Goal: Task Accomplishment & Management: Manage account settings

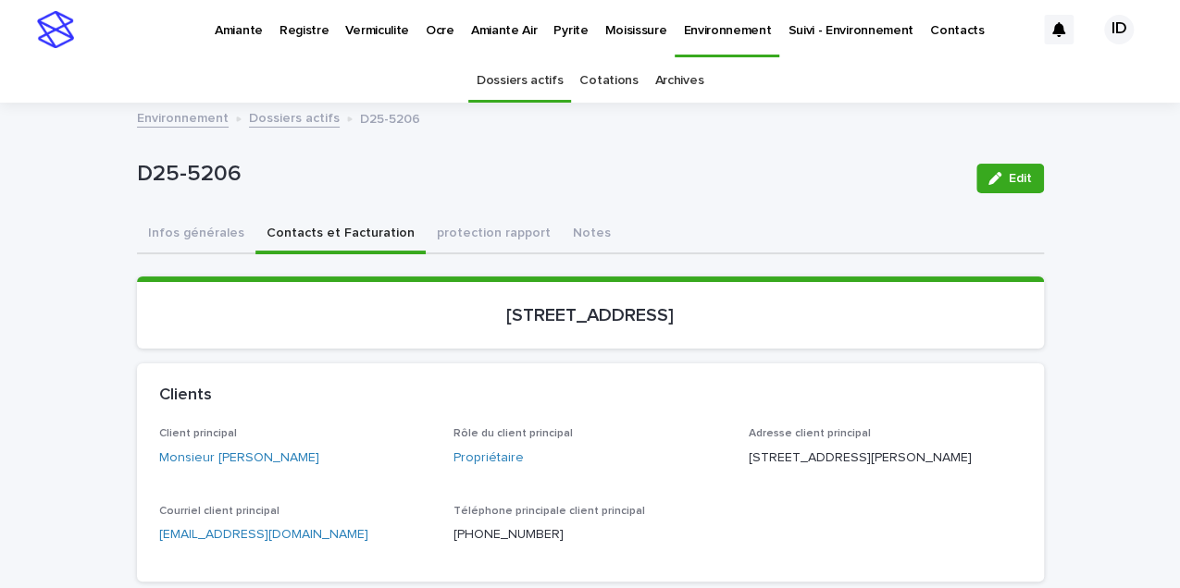
click at [557, 33] on p "Pyrite" at bounding box center [570, 19] width 34 height 39
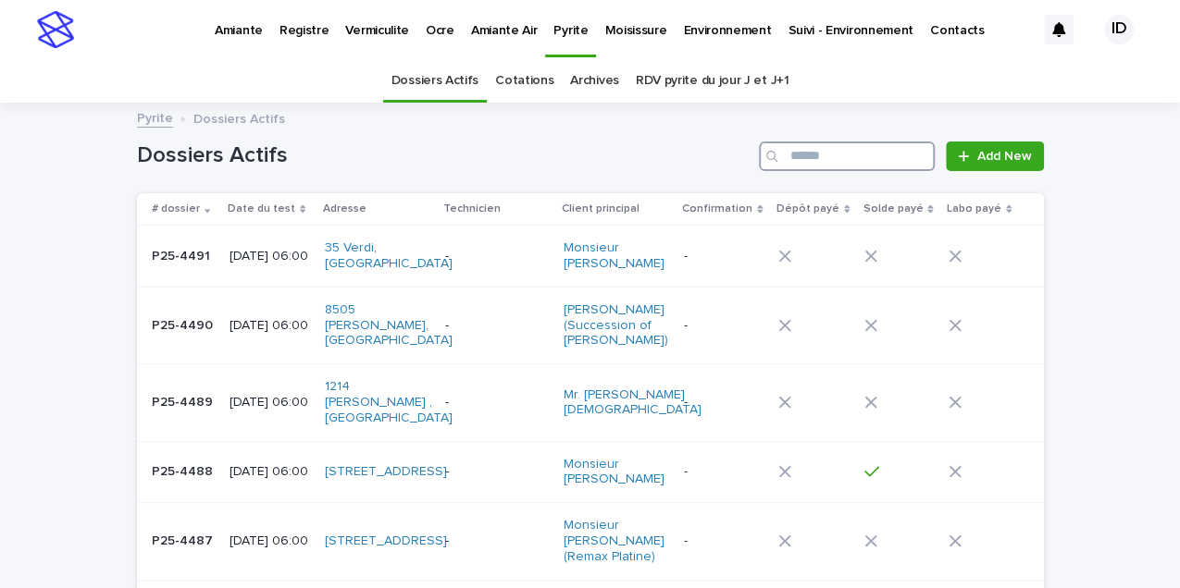
click at [799, 153] on input "Search" at bounding box center [847, 157] width 176 height 30
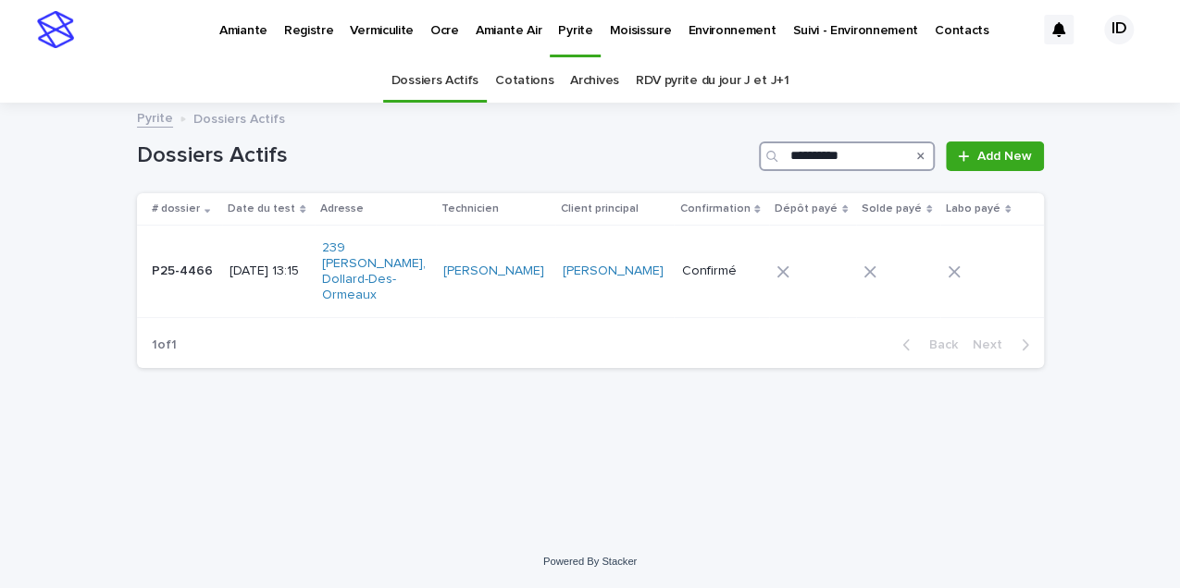
type input "**********"
click at [207, 291] on td "P25-4466 P25-4466" at bounding box center [180, 272] width 86 height 93
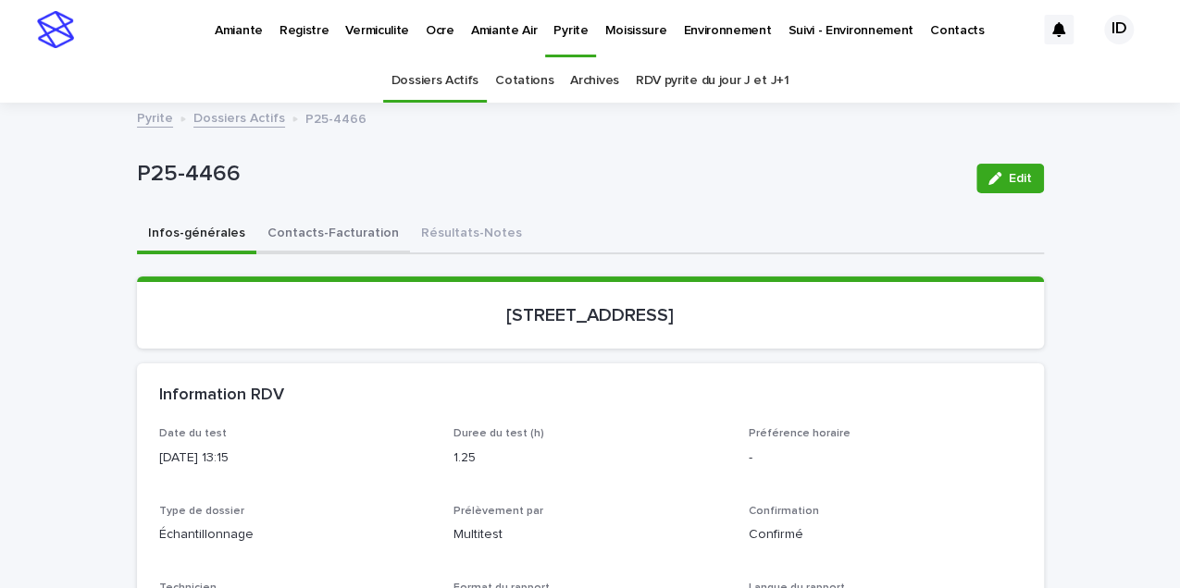
click at [316, 238] on button "Contacts-Facturation" at bounding box center [333, 235] width 154 height 39
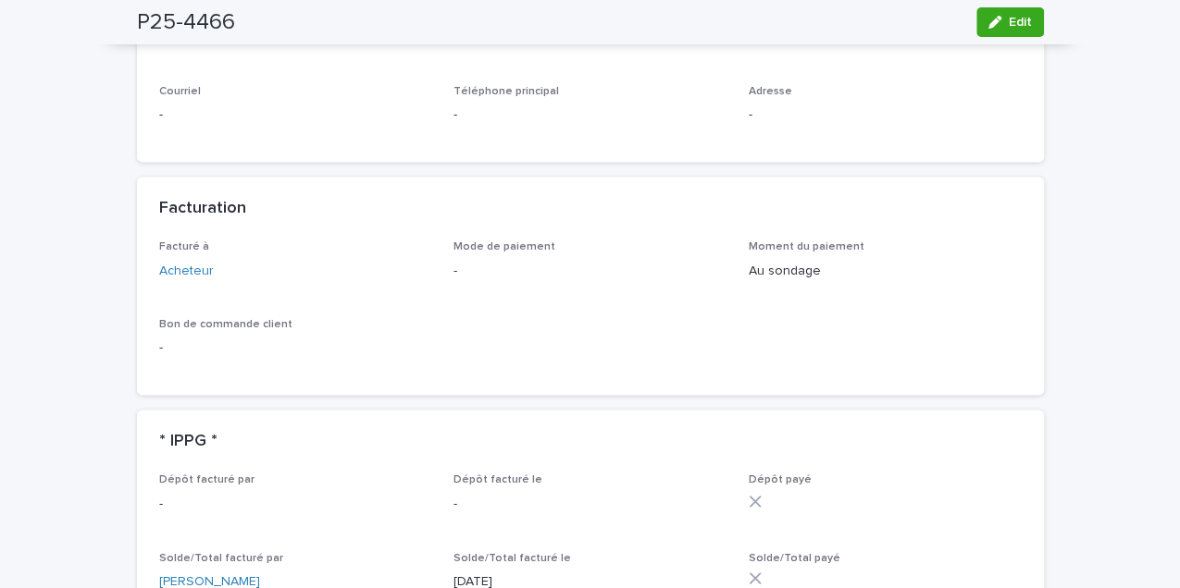
scroll to position [1418, 0]
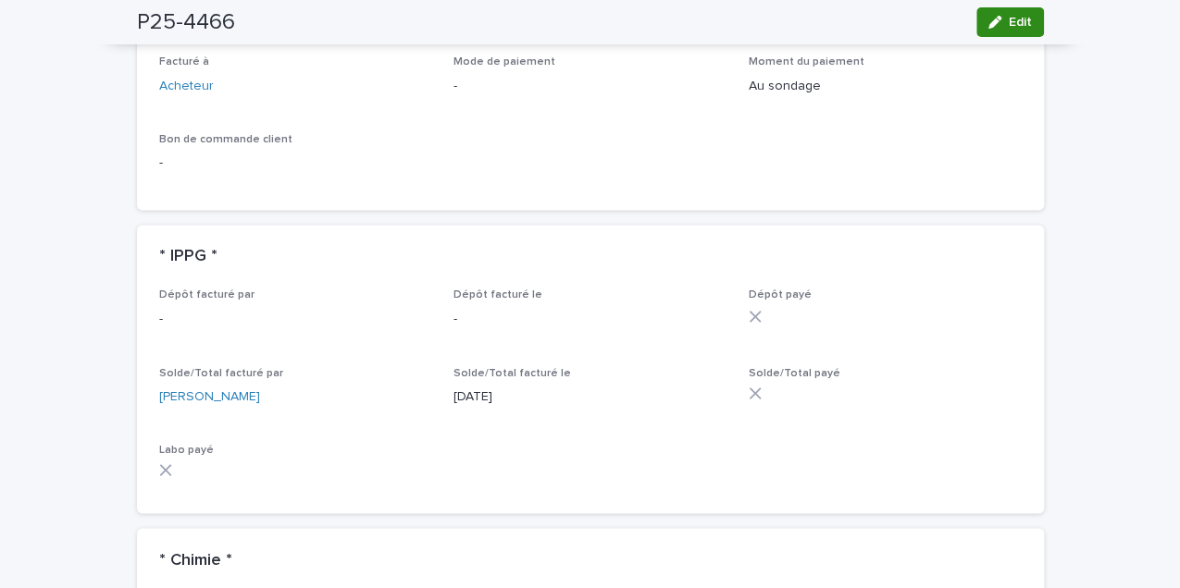
click at [991, 23] on icon "button" at bounding box center [994, 22] width 13 height 13
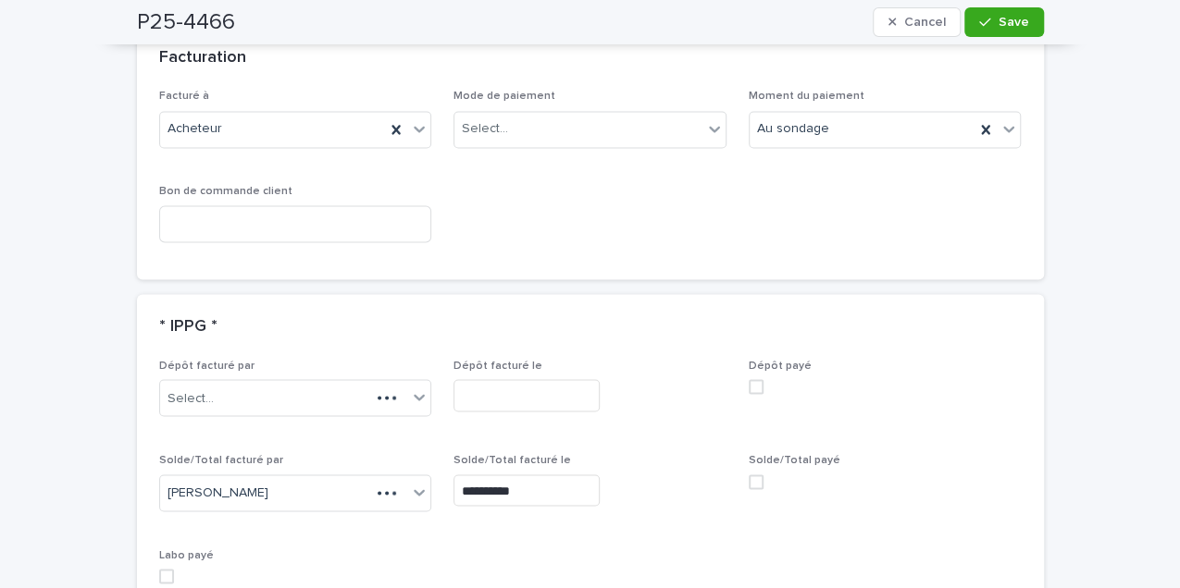
scroll to position [1557, 0]
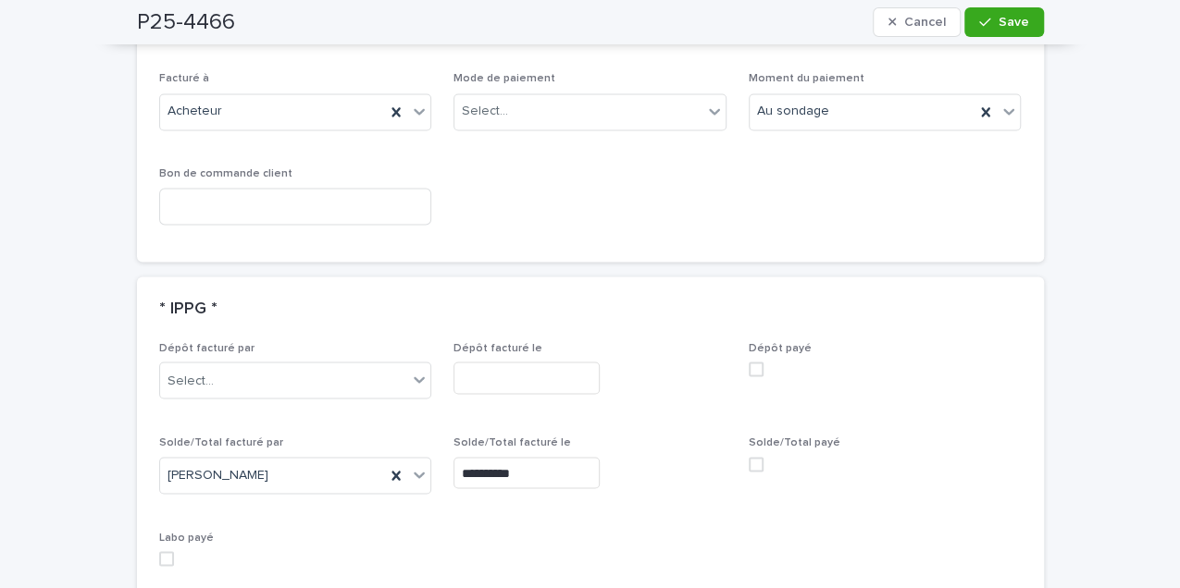
click at [749, 436] on div "Solde/Total payé" at bounding box center [885, 461] width 273 height 50
click at [749, 457] on span at bounding box center [756, 464] width 15 height 15
click at [988, 19] on div "button" at bounding box center [988, 22] width 19 height 13
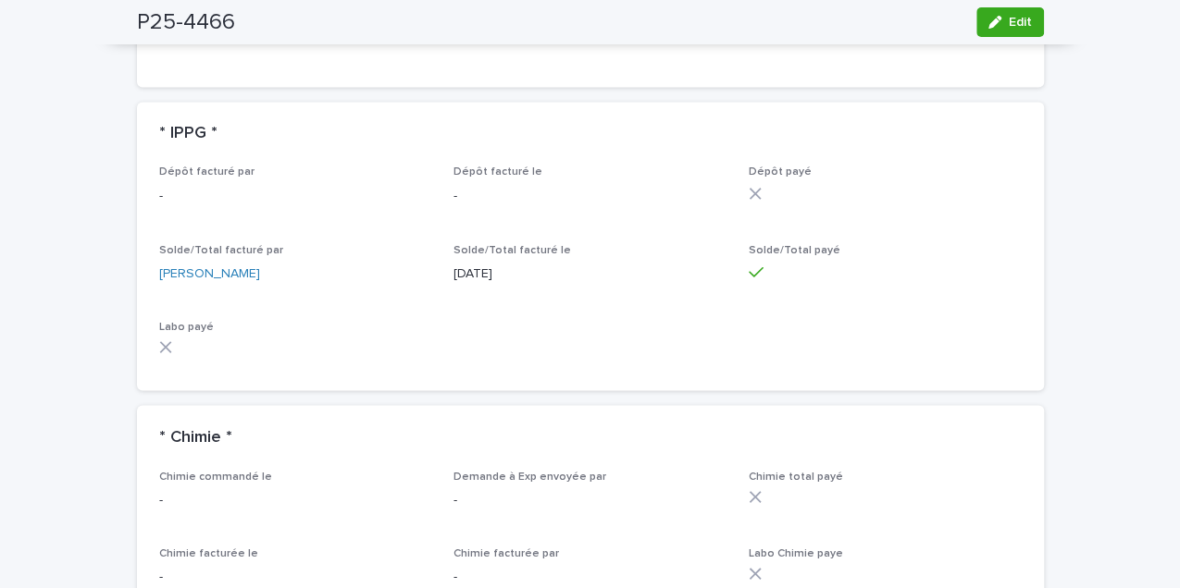
scroll to position [1295, 0]
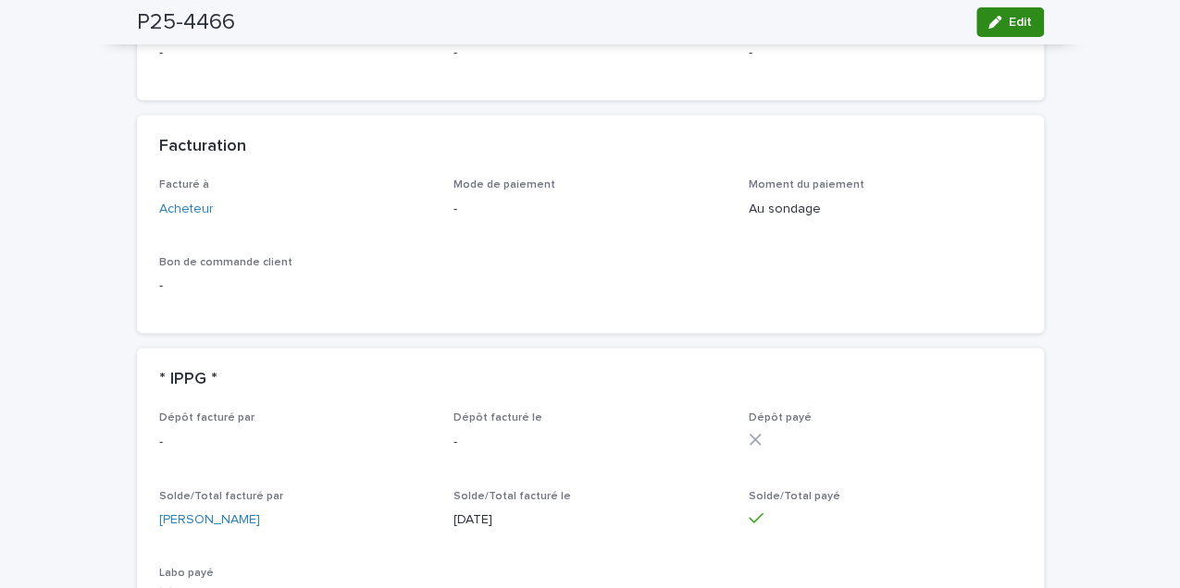
drag, startPoint x: 988, startPoint y: 16, endPoint x: 655, endPoint y: 254, distance: 409.3
click at [988, 16] on icon "button" at bounding box center [994, 22] width 13 height 13
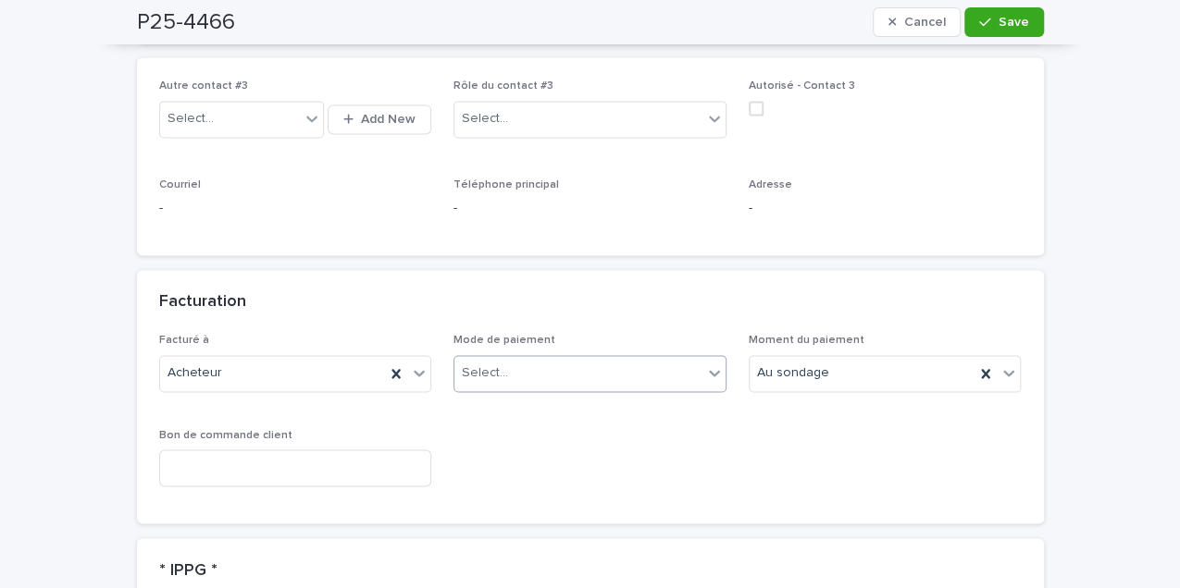
click at [708, 364] on icon at bounding box center [714, 373] width 19 height 19
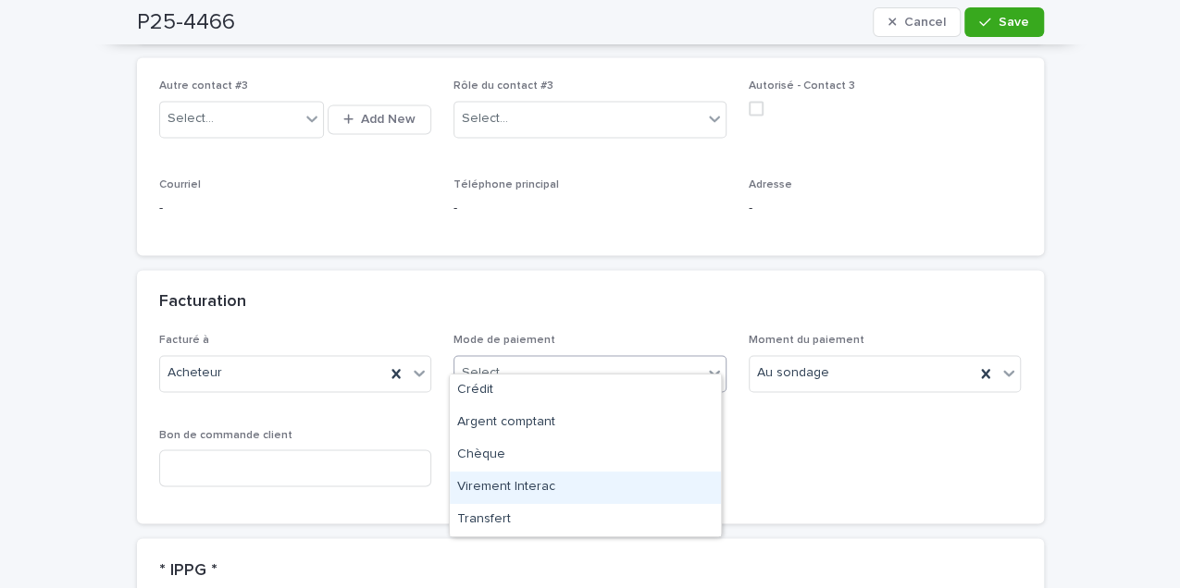
click at [516, 485] on div "Virement Interac" at bounding box center [585, 488] width 271 height 32
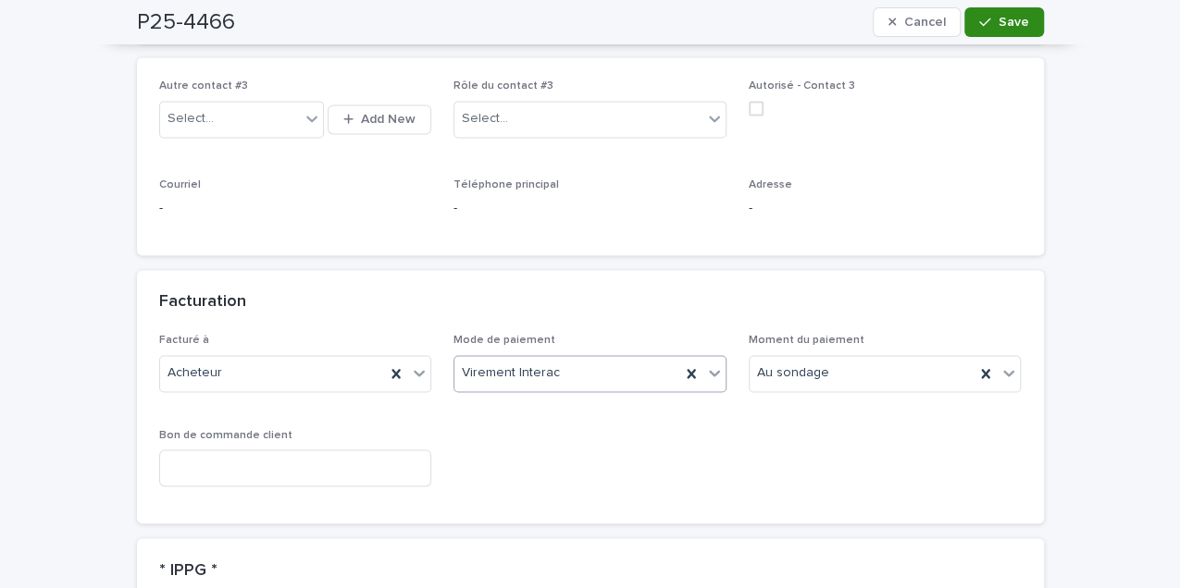
click at [1022, 20] on span "Save" at bounding box center [1013, 22] width 31 height 13
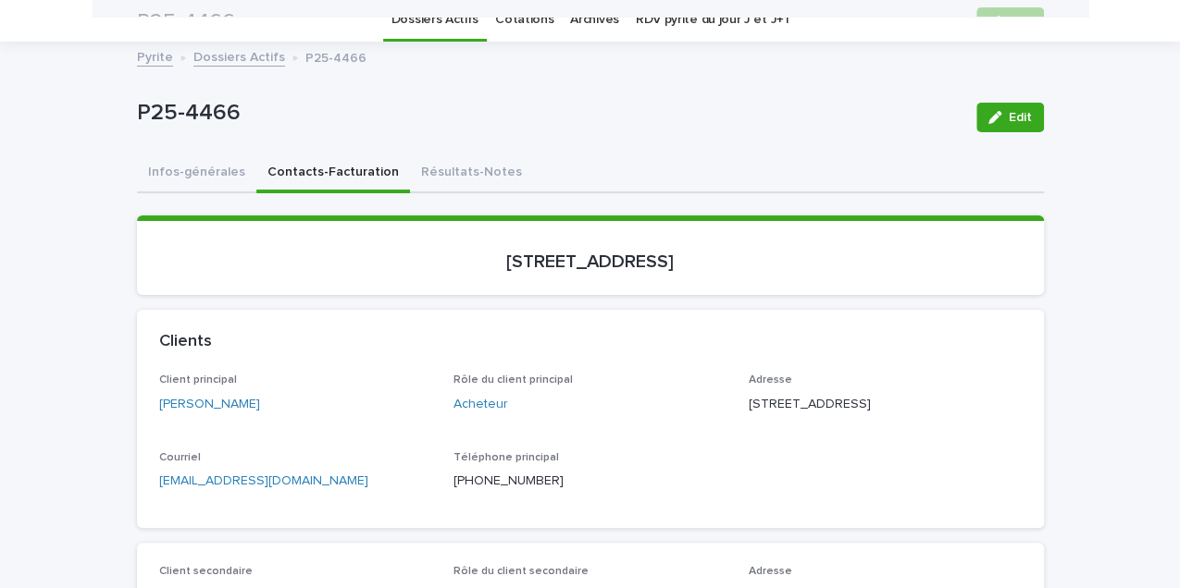
scroll to position [0, 0]
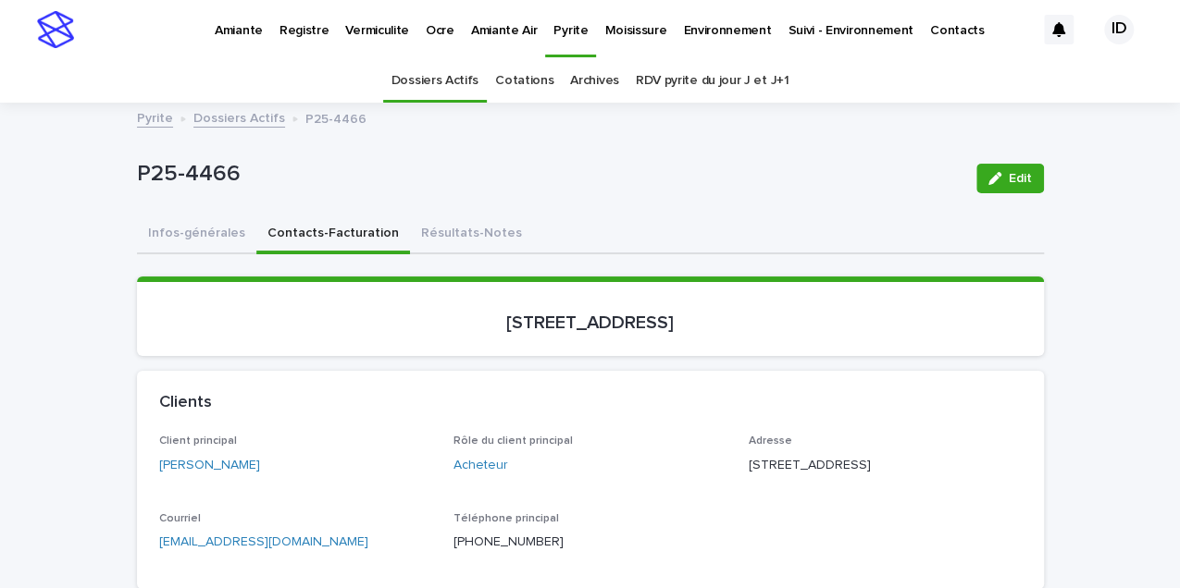
click at [372, 29] on p "Vermiculite" at bounding box center [377, 19] width 64 height 39
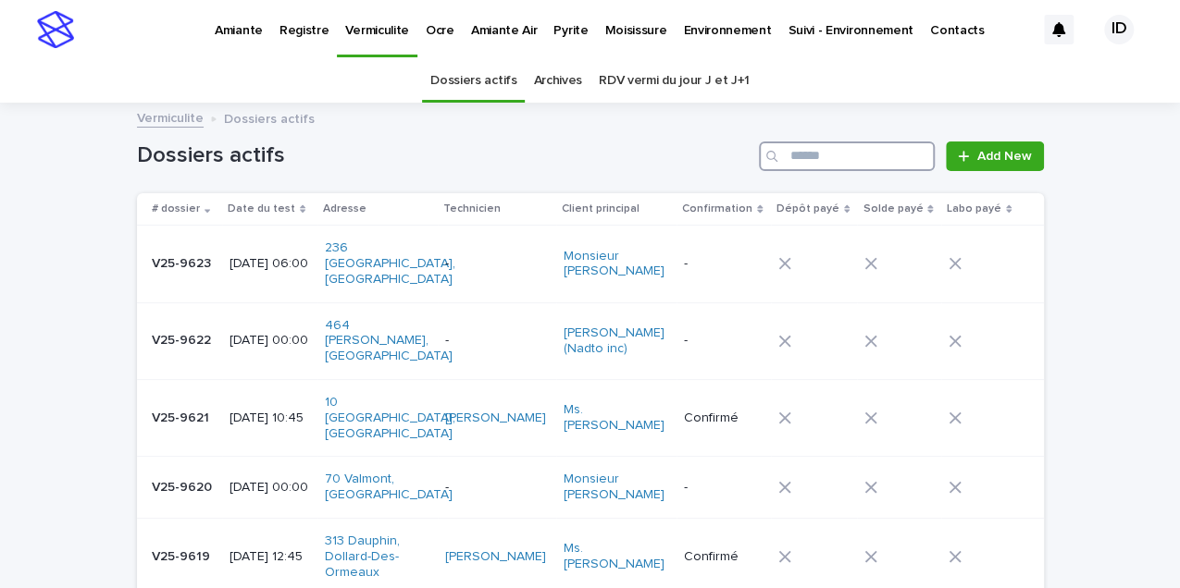
click at [818, 146] on input "Search" at bounding box center [847, 157] width 176 height 30
type input "***"
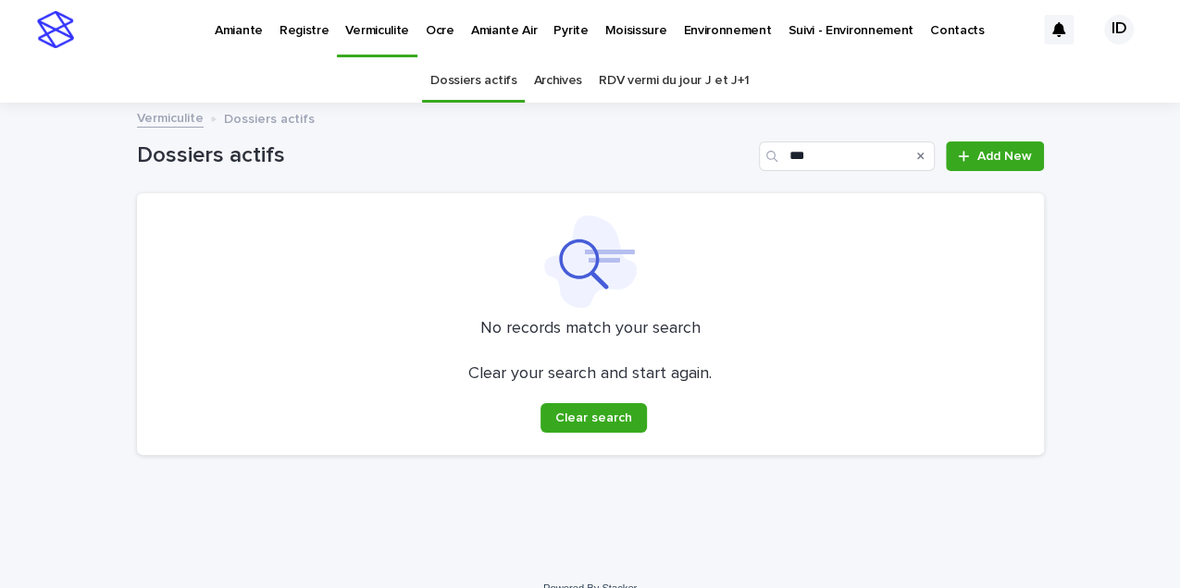
click at [223, 31] on p "Amiante" at bounding box center [239, 19] width 48 height 39
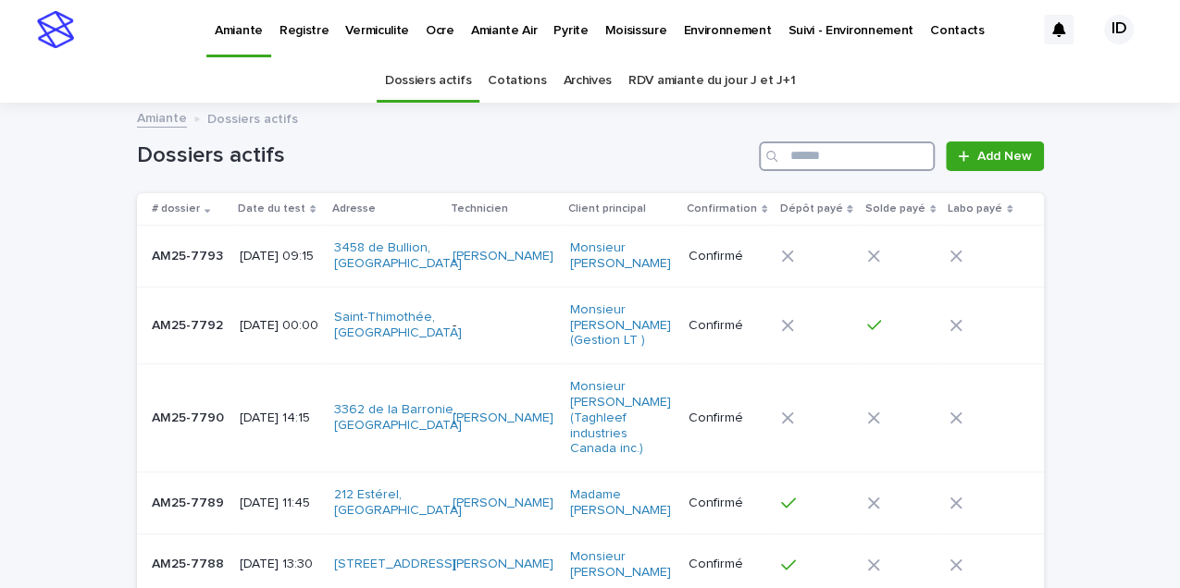
click at [788, 160] on input "Search" at bounding box center [847, 157] width 176 height 30
type input "***"
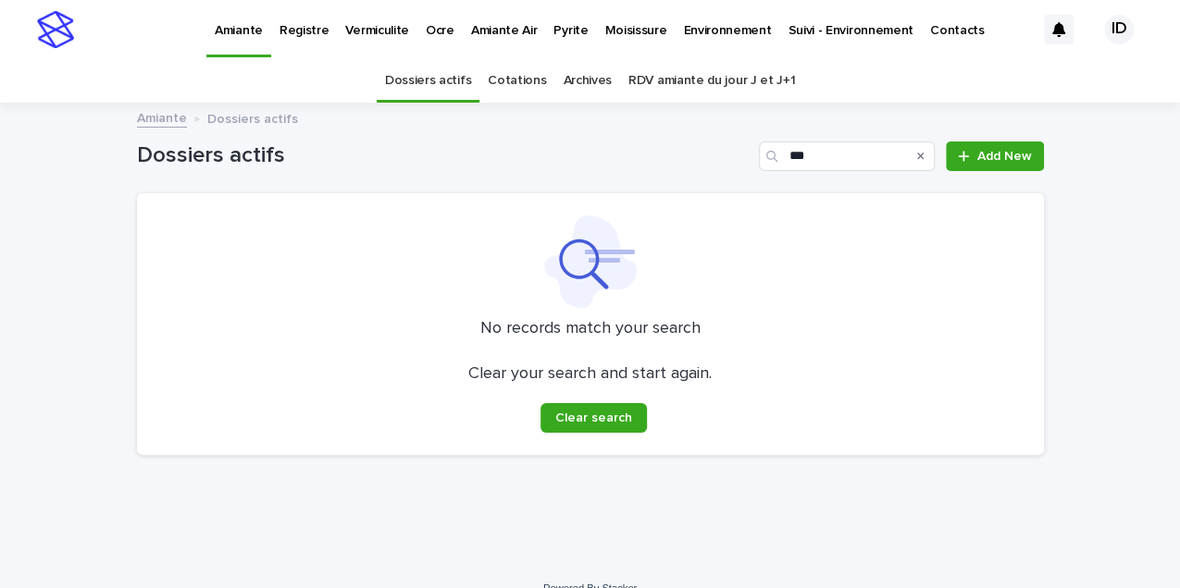
click at [553, 31] on p "Pyrite" at bounding box center [570, 19] width 34 height 39
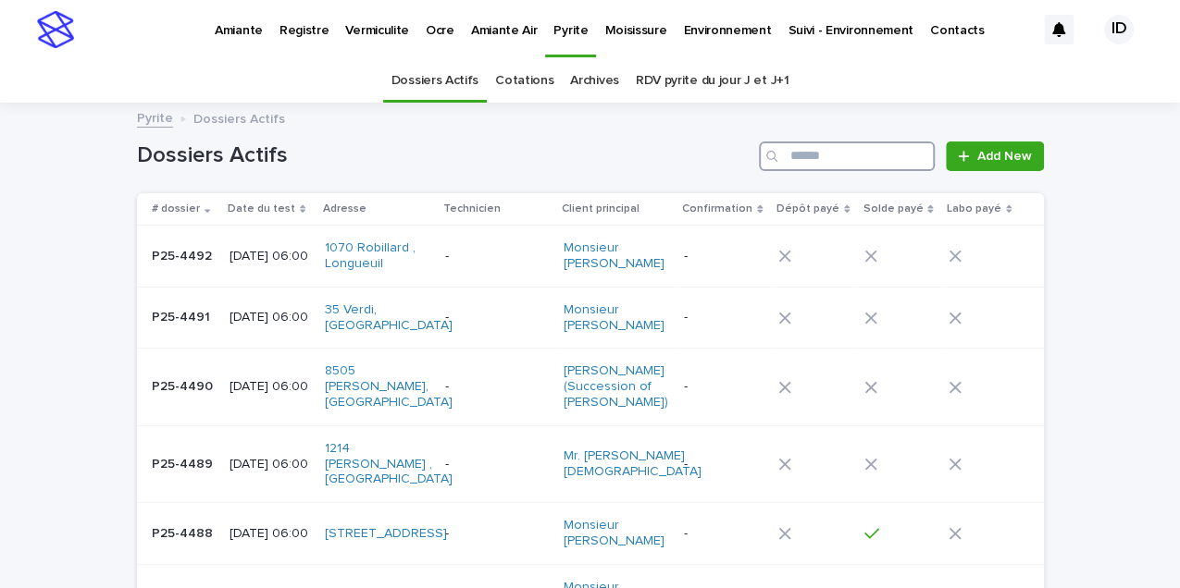
click at [803, 151] on input "Search" at bounding box center [847, 157] width 176 height 30
type input "***"
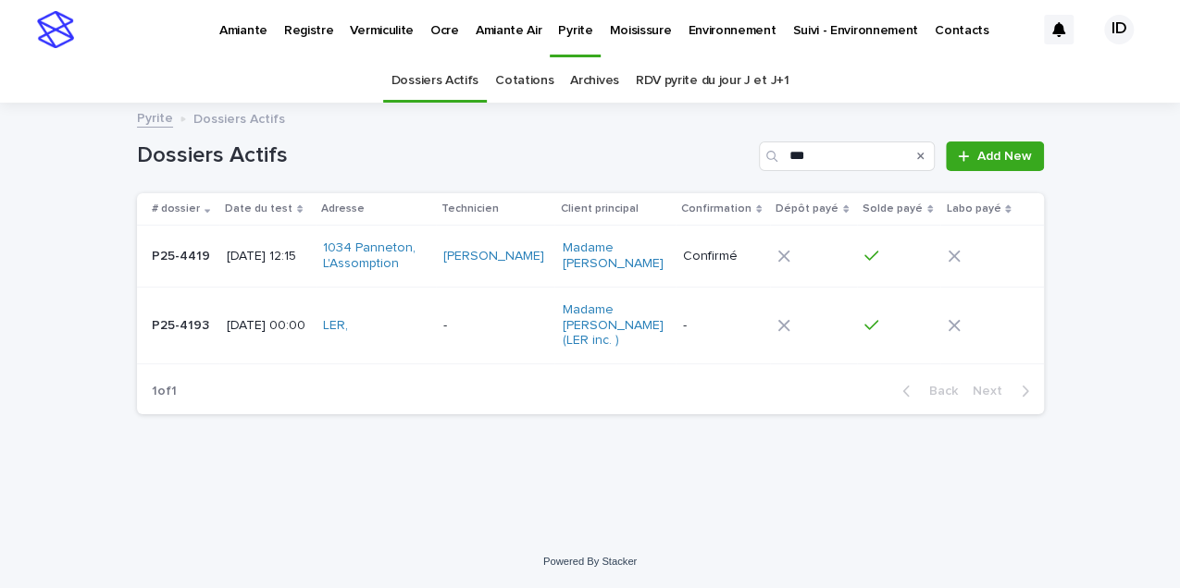
click at [431, 31] on p "Ocre" at bounding box center [444, 19] width 29 height 39
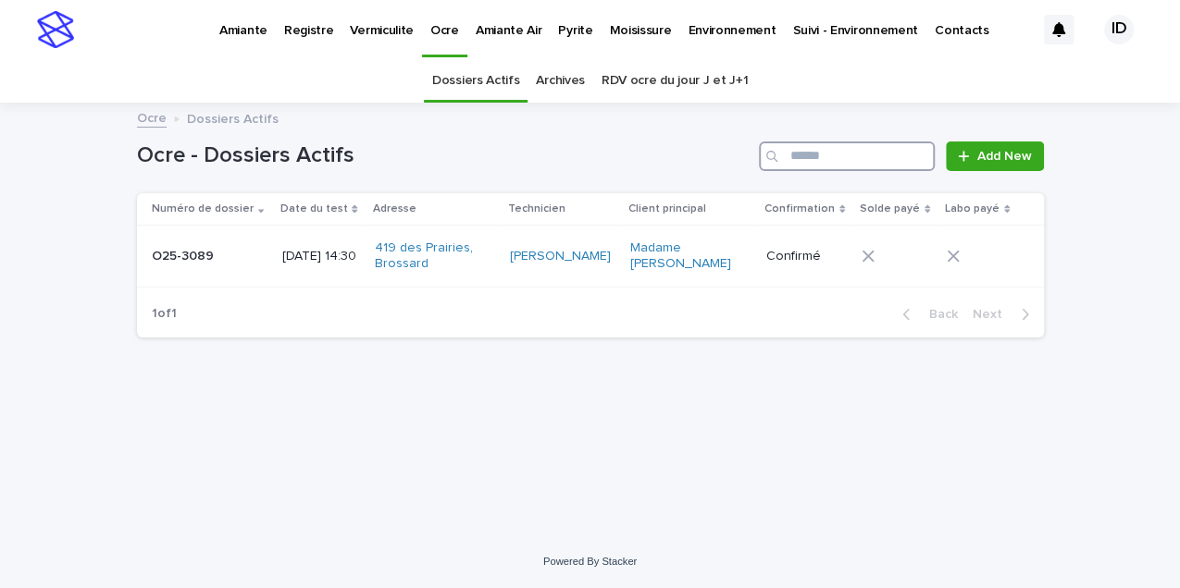
click at [814, 154] on input "Search" at bounding box center [847, 157] width 176 height 30
type input "***"
click at [237, 269] on div "O25-3089 O25-3089" at bounding box center [210, 257] width 116 height 31
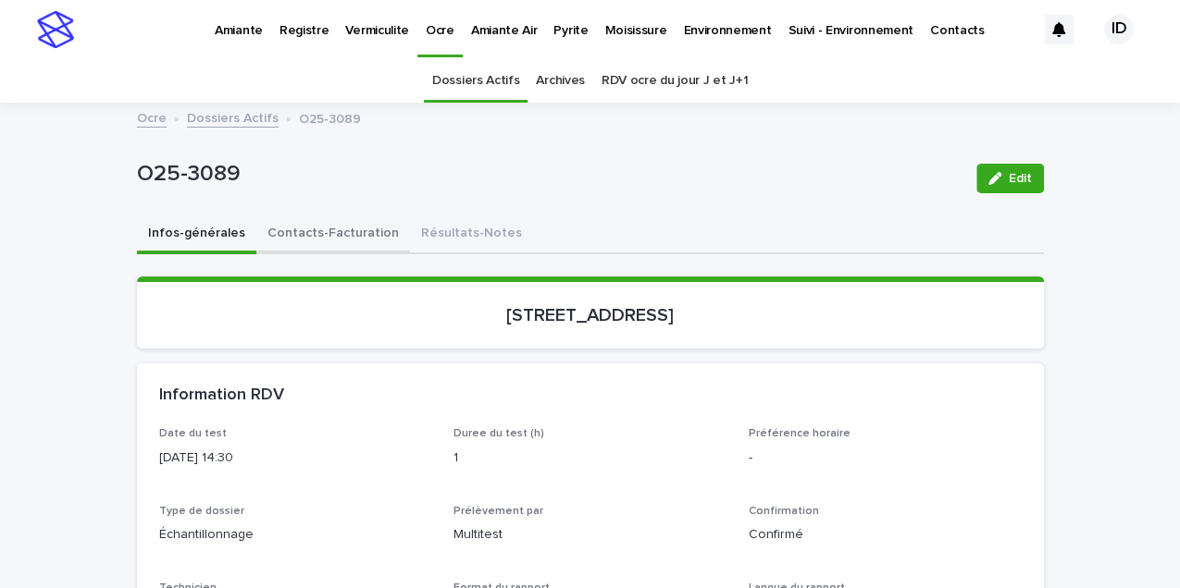
click at [318, 230] on button "Contacts-Facturation" at bounding box center [333, 235] width 154 height 39
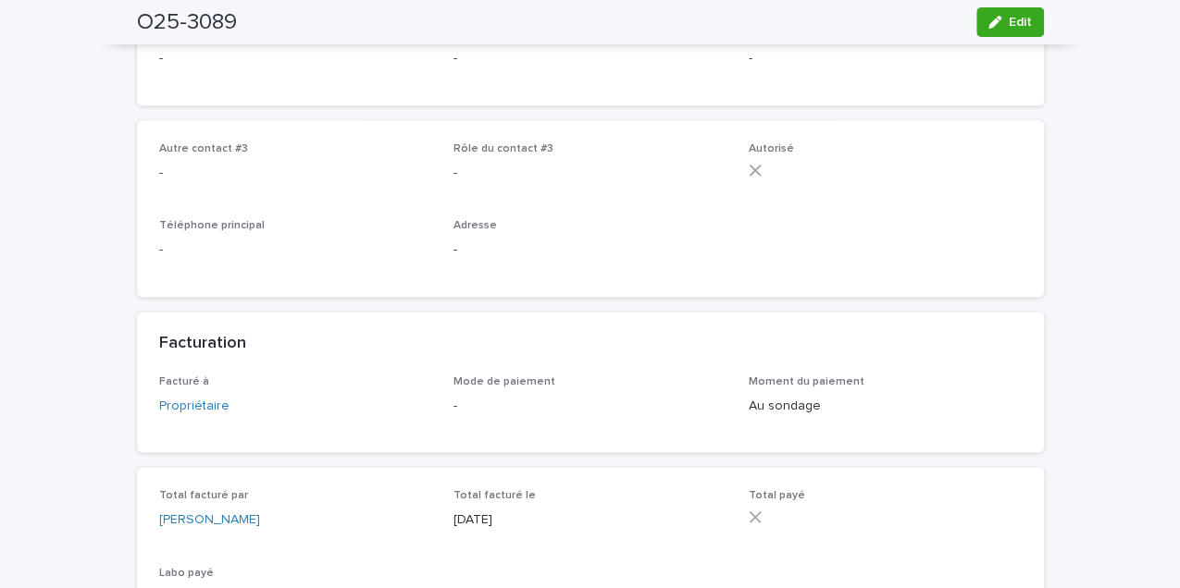
scroll to position [1233, 0]
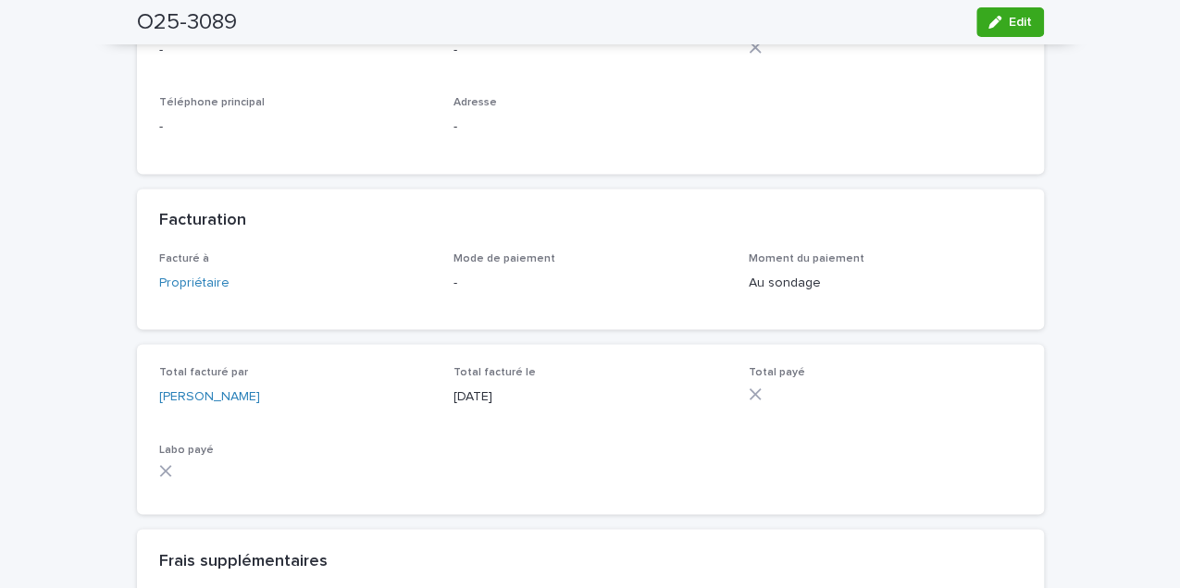
click at [1027, 19] on button "Edit" at bounding box center [1010, 22] width 68 height 30
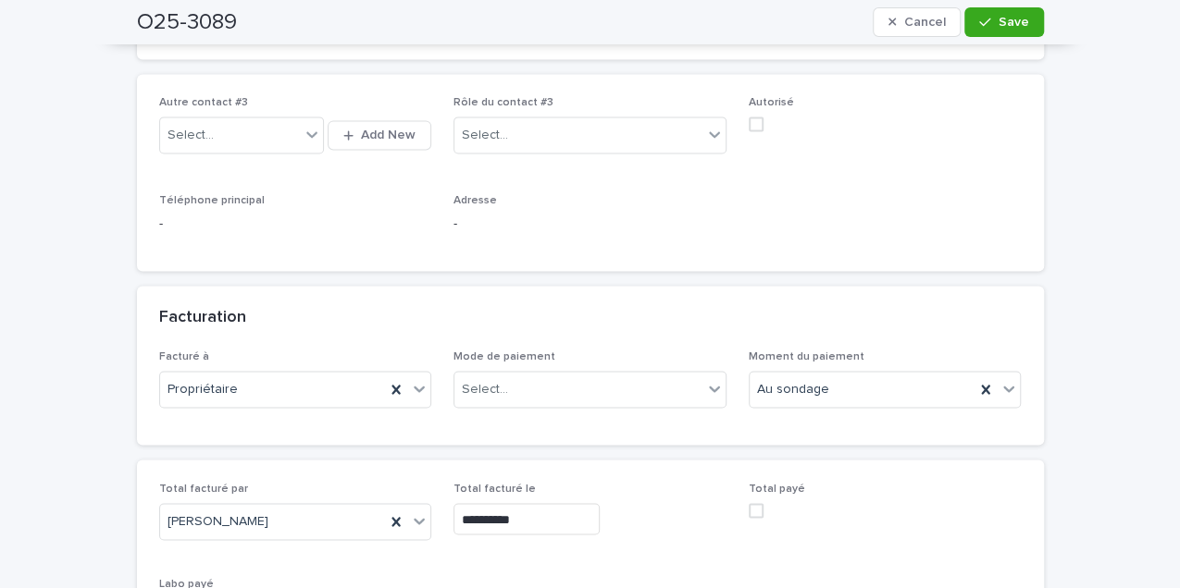
scroll to position [1346, 0]
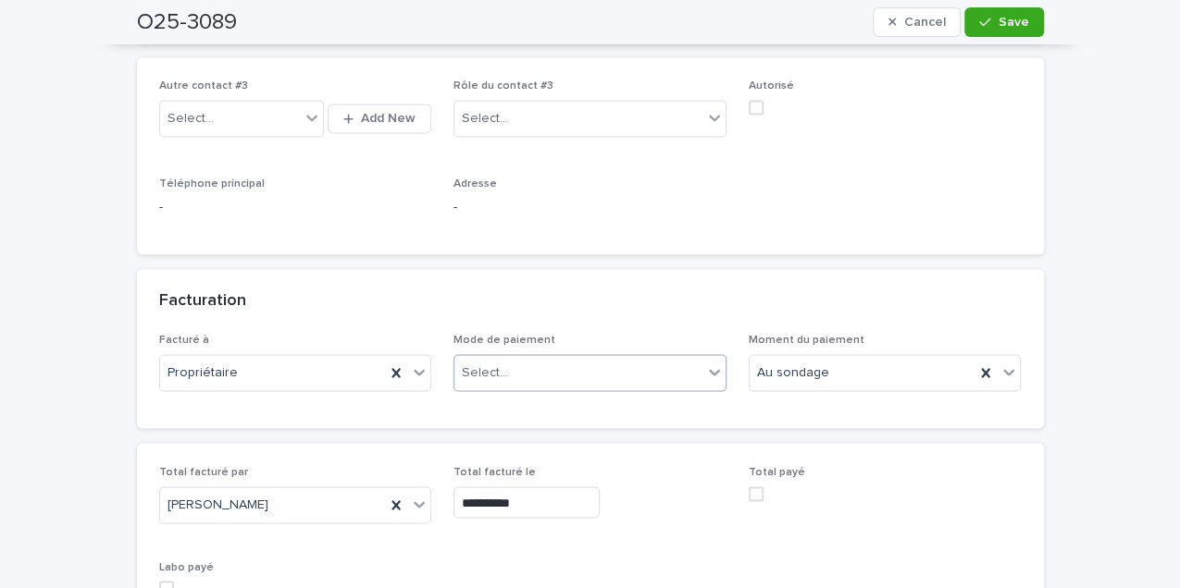
click at [709, 363] on icon at bounding box center [714, 372] width 19 height 19
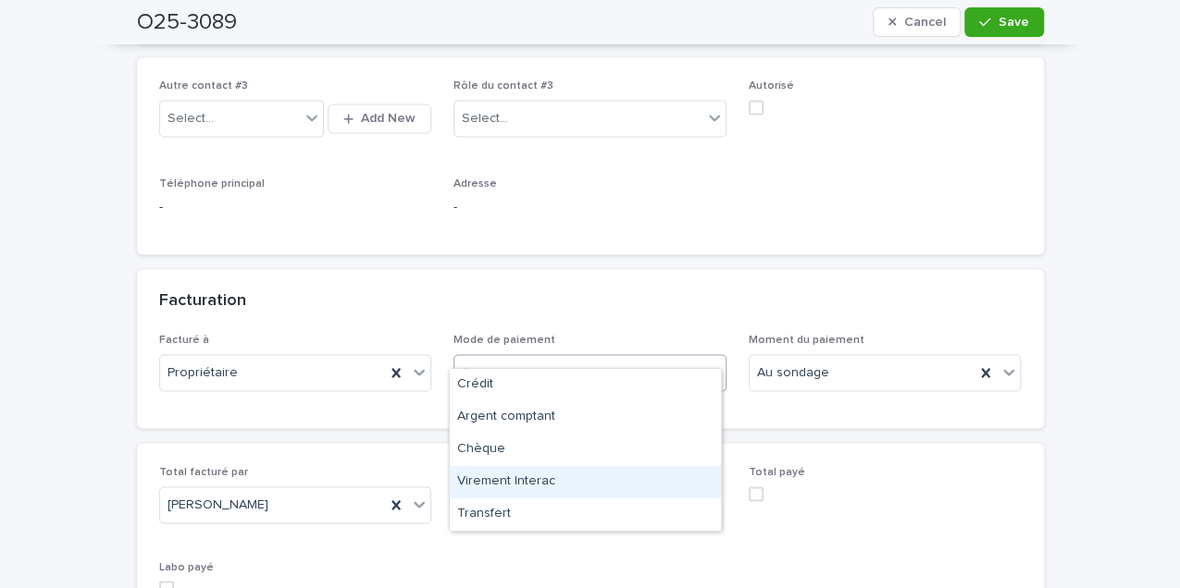
click at [473, 483] on div "Virement Interac" at bounding box center [585, 482] width 271 height 32
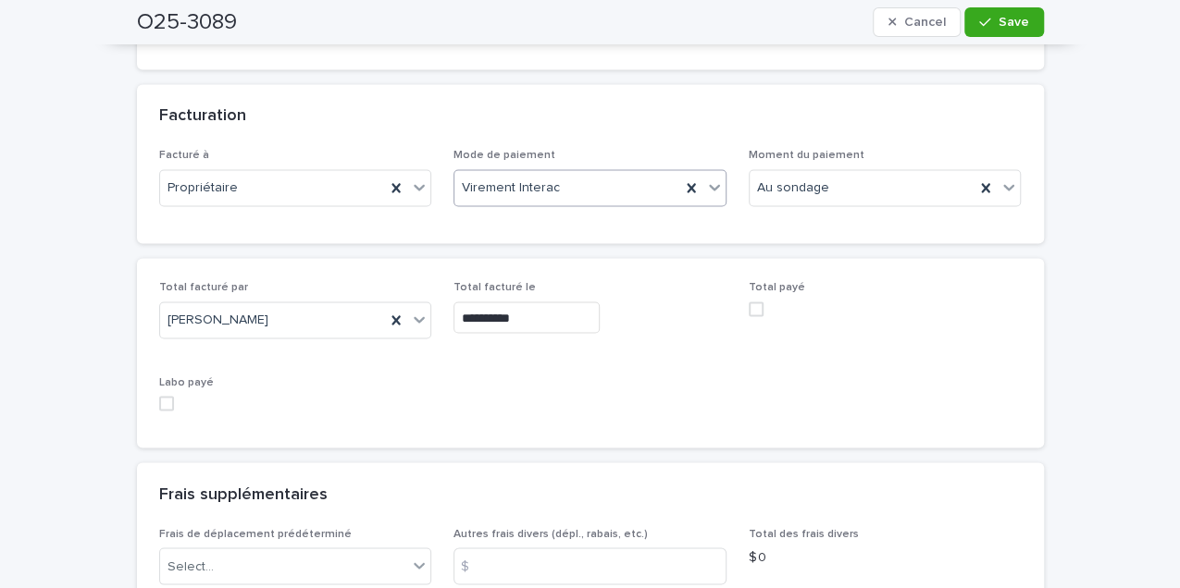
scroll to position [1593, 0]
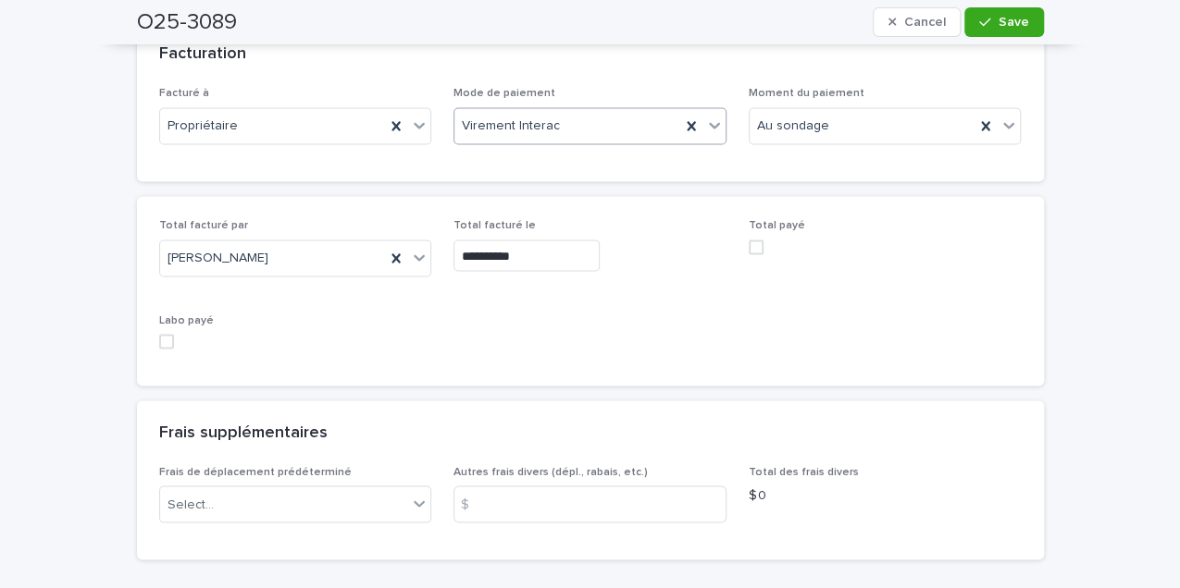
click at [756, 240] on span at bounding box center [756, 247] width 15 height 15
click at [1009, 14] on button "Save" at bounding box center [1003, 22] width 79 height 30
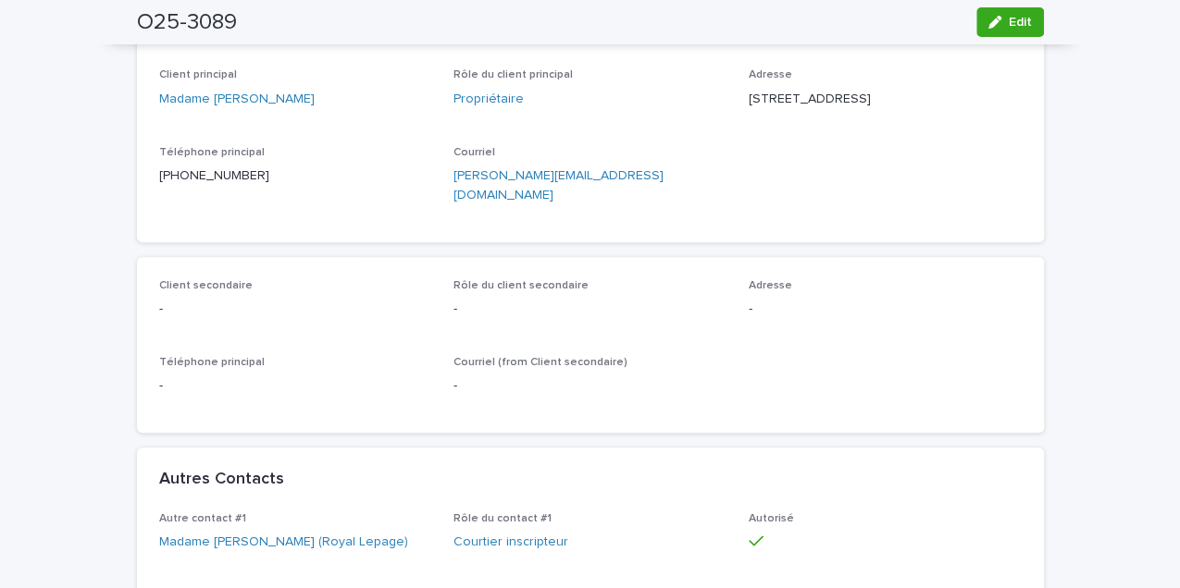
scroll to position [0, 0]
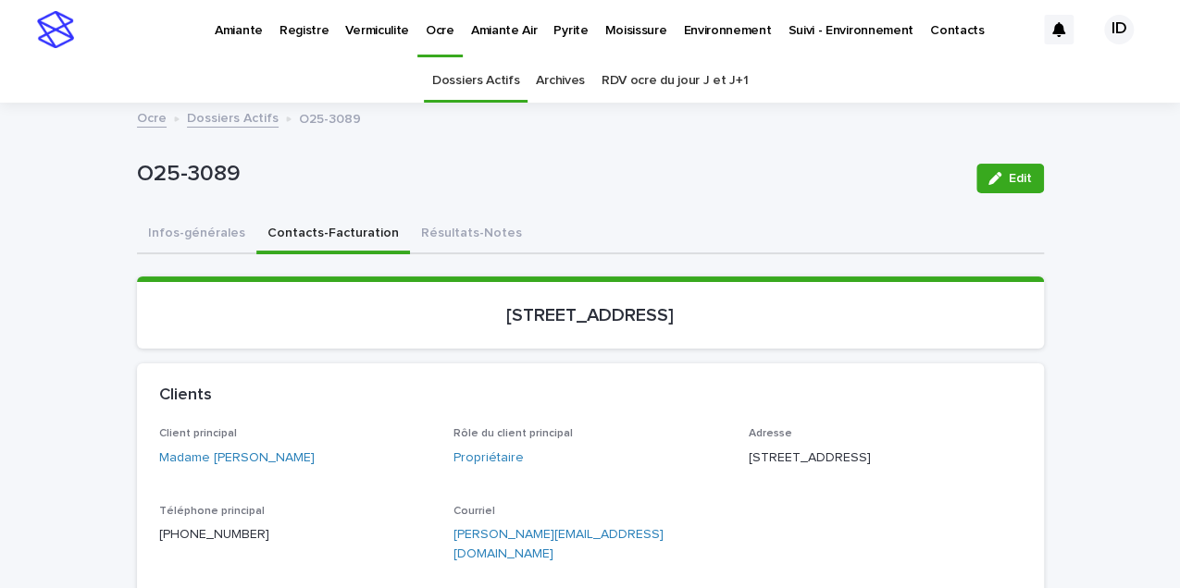
click at [248, 25] on p "Amiante" at bounding box center [239, 19] width 48 height 39
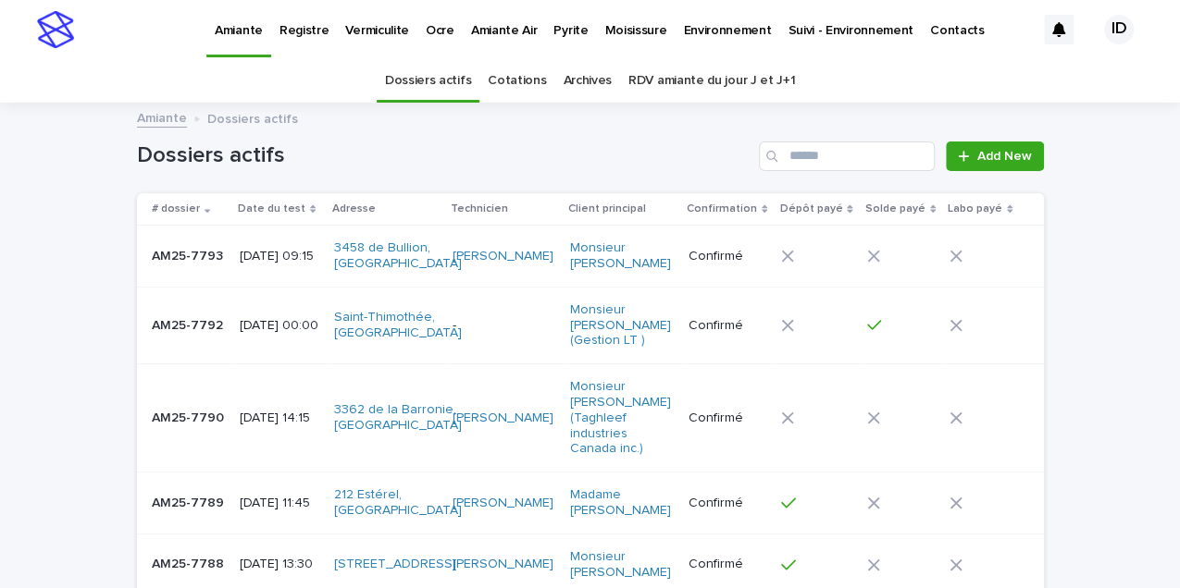
click at [209, 270] on div "AM25-7793 AM25-7793" at bounding box center [188, 257] width 73 height 31
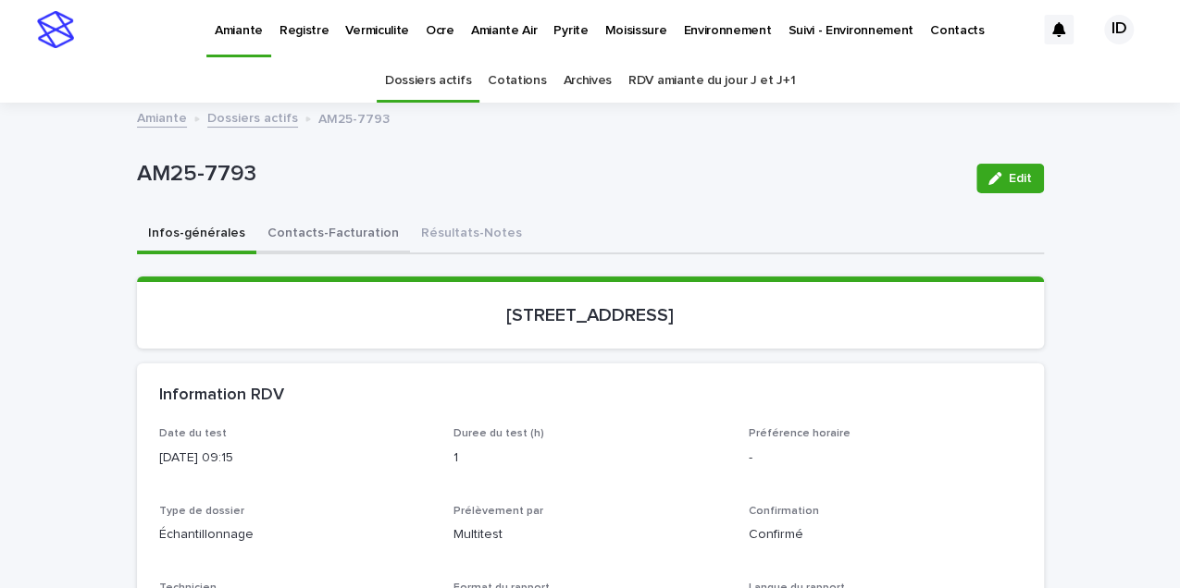
click at [320, 233] on button "Contacts-Facturation" at bounding box center [333, 235] width 154 height 39
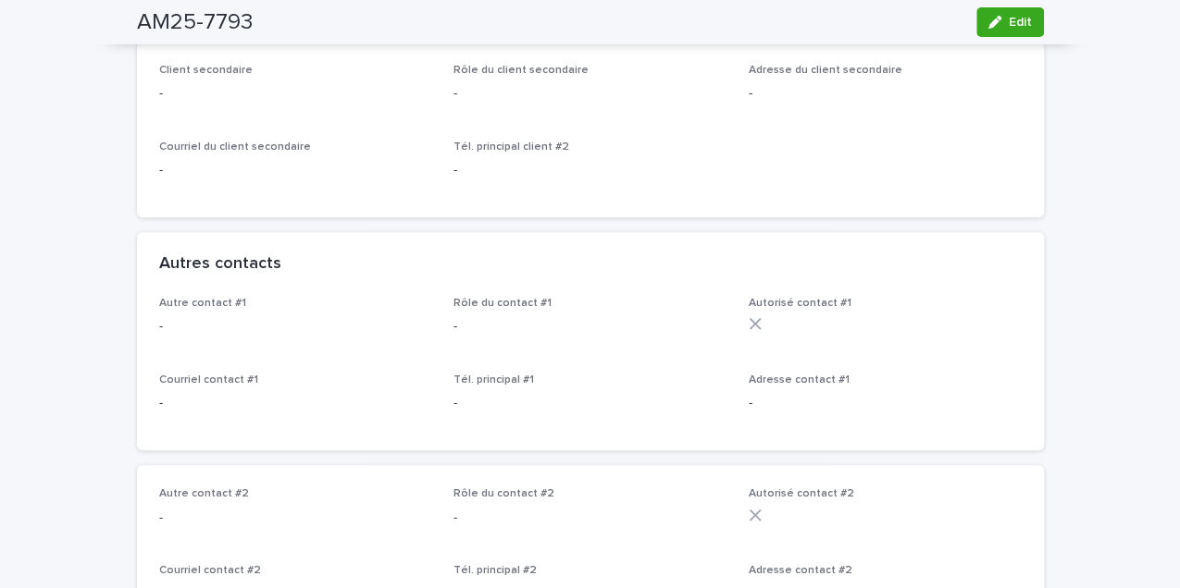
scroll to position [61, 0]
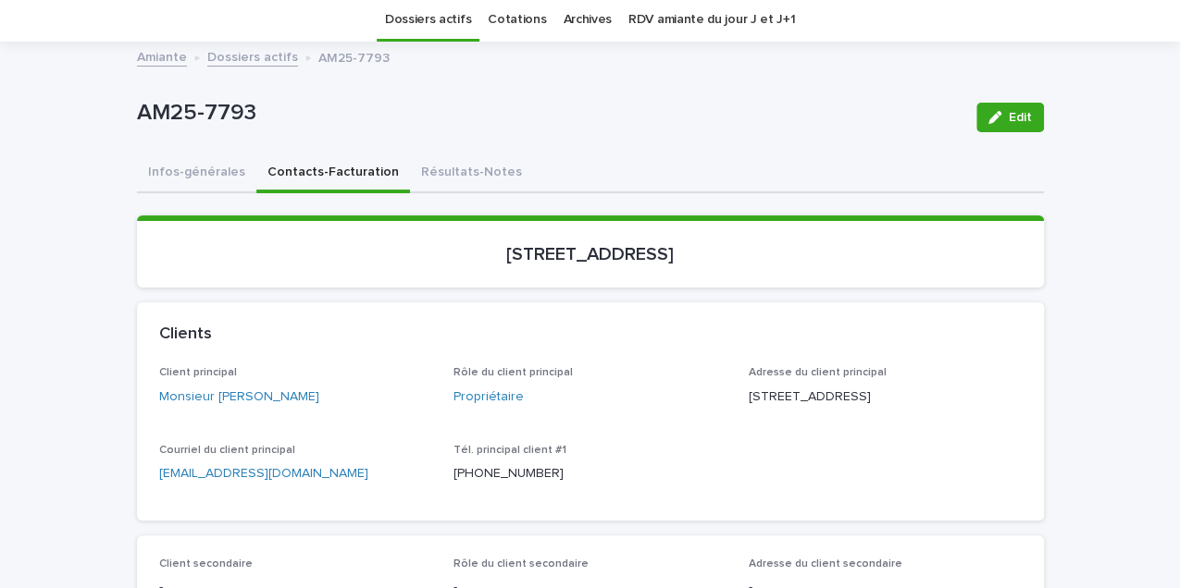
drag, startPoint x: 860, startPoint y: 394, endPoint x: 737, endPoint y: 397, distance: 123.1
click at [737, 397] on div "Client principal Monsieur [PERSON_NAME] Rôle du client principal Propriétaire A…" at bounding box center [590, 431] width 862 height 131
drag, startPoint x: 737, startPoint y: 397, endPoint x: 754, endPoint y: 397, distance: 17.6
drag, startPoint x: 816, startPoint y: 413, endPoint x: 731, endPoint y: 419, distance: 85.4
click at [731, 419] on div "Client principal Monsieur [PERSON_NAME] Rôle du client principal Propriétaire A…" at bounding box center [590, 431] width 862 height 131
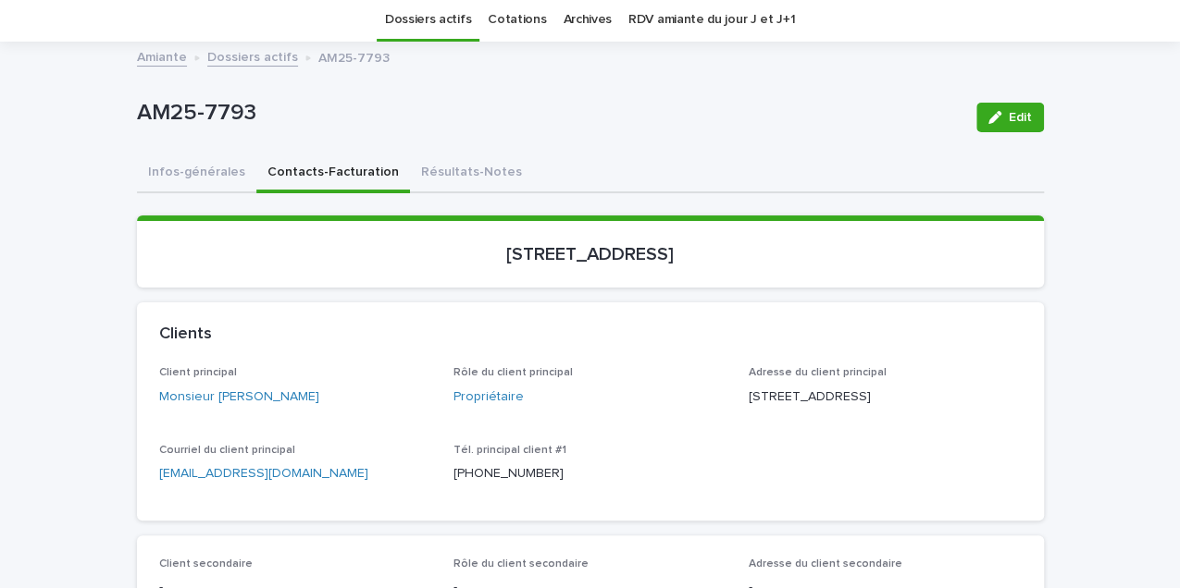
drag, startPoint x: 731, startPoint y: 419, endPoint x: 763, endPoint y: 419, distance: 32.4
click at [763, 407] on p "[STREET_ADDRESS]" at bounding box center [885, 397] width 273 height 19
drag, startPoint x: 813, startPoint y: 414, endPoint x: 745, endPoint y: 415, distance: 68.5
click at [749, 407] on p "[STREET_ADDRESS]" at bounding box center [885, 397] width 273 height 19
copy p "Montréal QC"
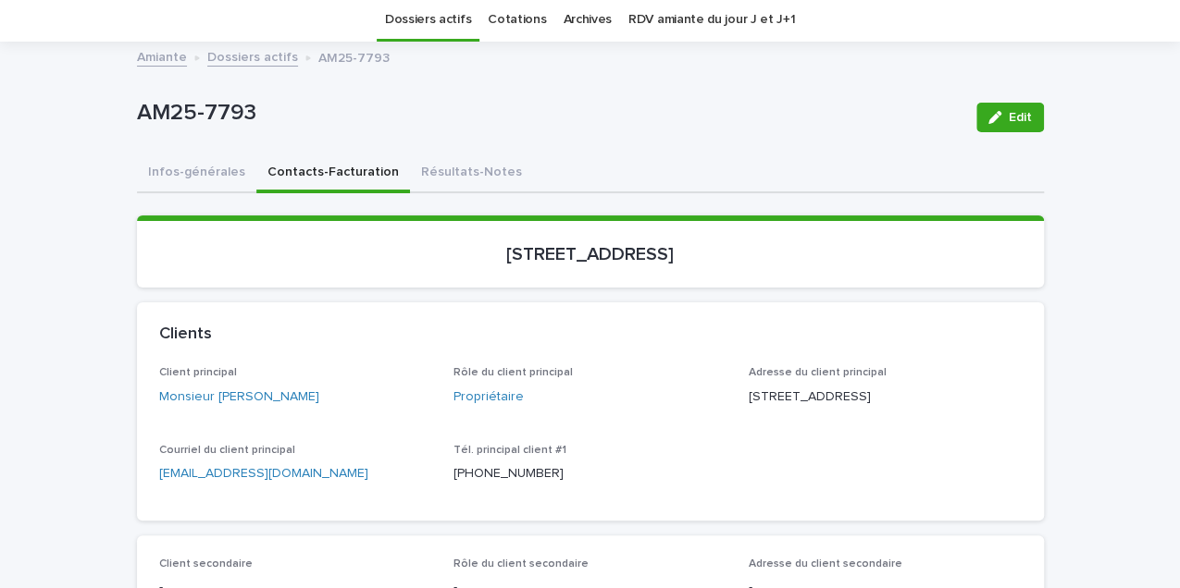
drag, startPoint x: 906, startPoint y: 411, endPoint x: 822, endPoint y: 407, distance: 84.3
click at [822, 407] on p "[STREET_ADDRESS]" at bounding box center [885, 397] width 273 height 19
copy p "H2X 2Z9"
drag, startPoint x: 718, startPoint y: 265, endPoint x: 437, endPoint y: 283, distance: 281.9
click at [437, 283] on section "[STREET_ADDRESS]" at bounding box center [590, 252] width 907 height 72
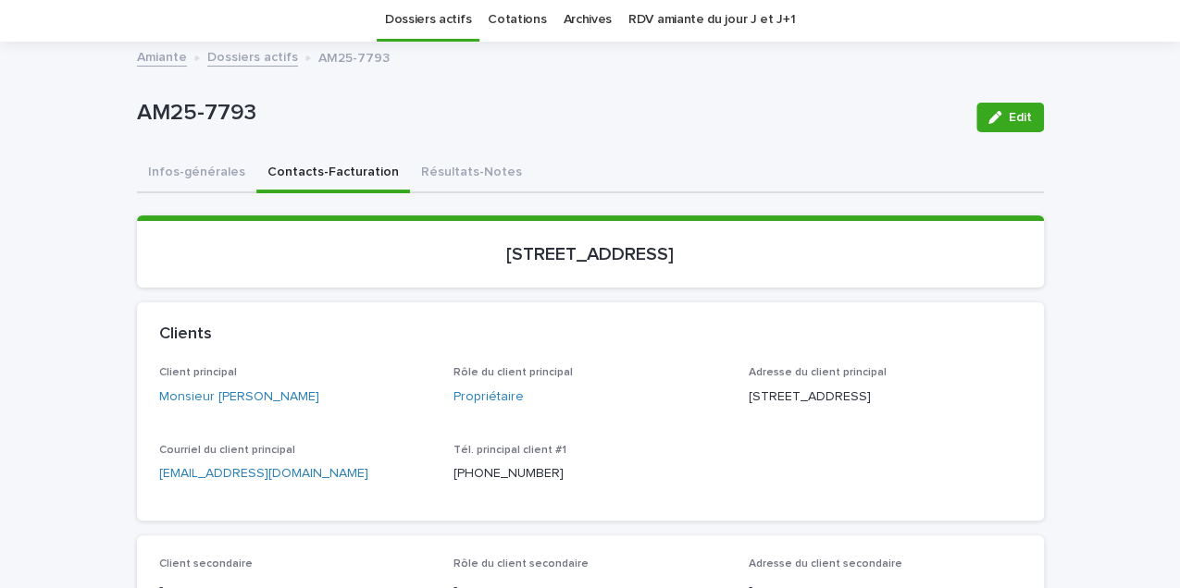
copy p "[STREET_ADDRESS]"
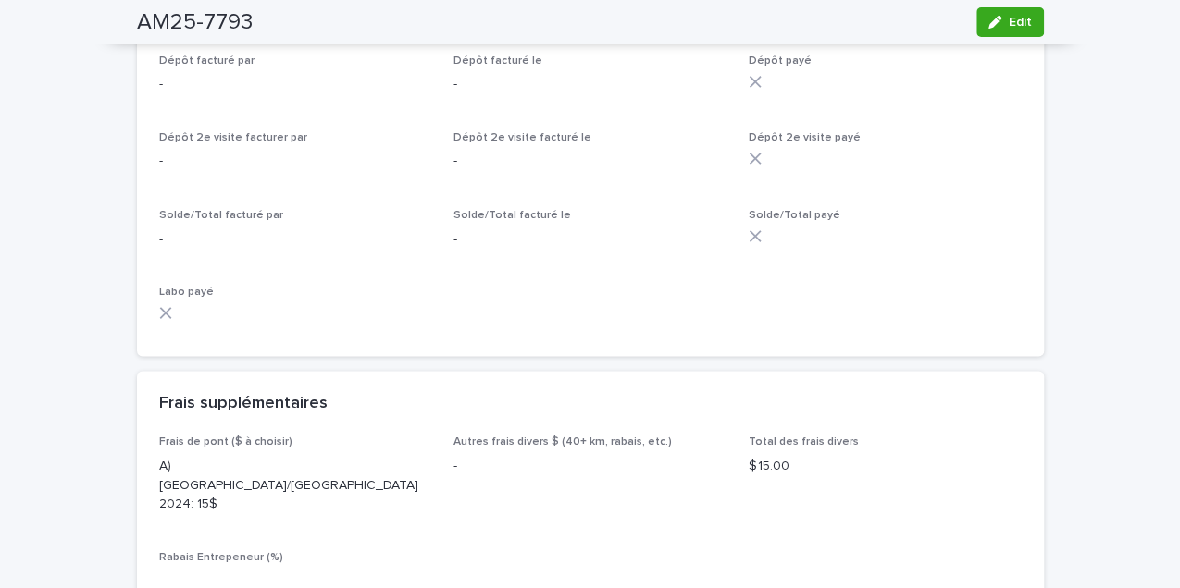
scroll to position [1542, 0]
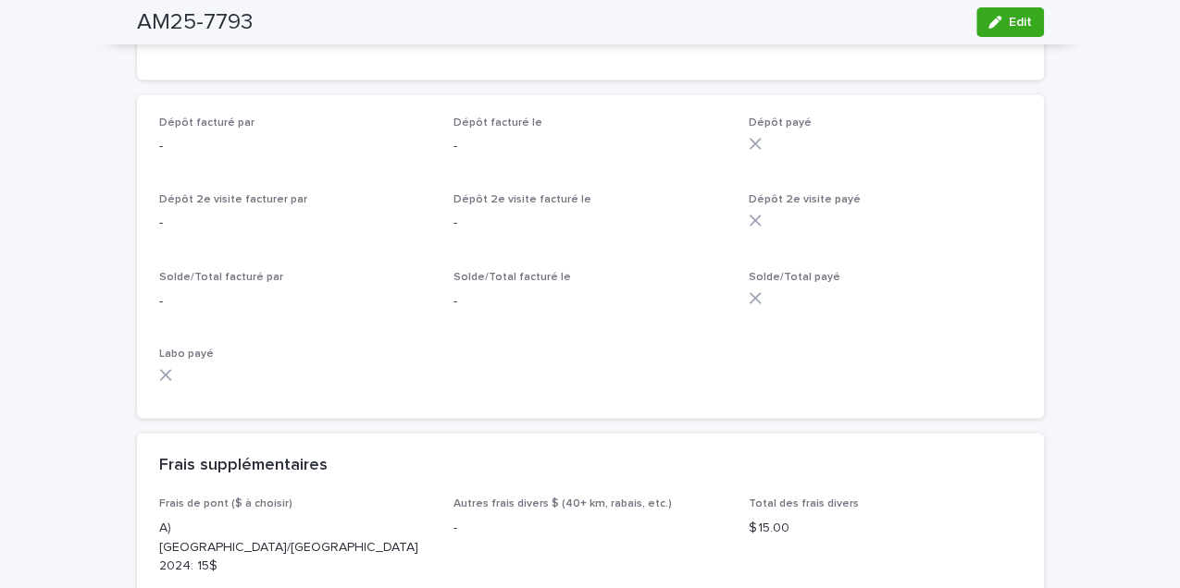
drag, startPoint x: 997, startPoint y: 19, endPoint x: 190, endPoint y: 202, distance: 828.1
click at [997, 19] on div "button" at bounding box center [998, 22] width 20 height 13
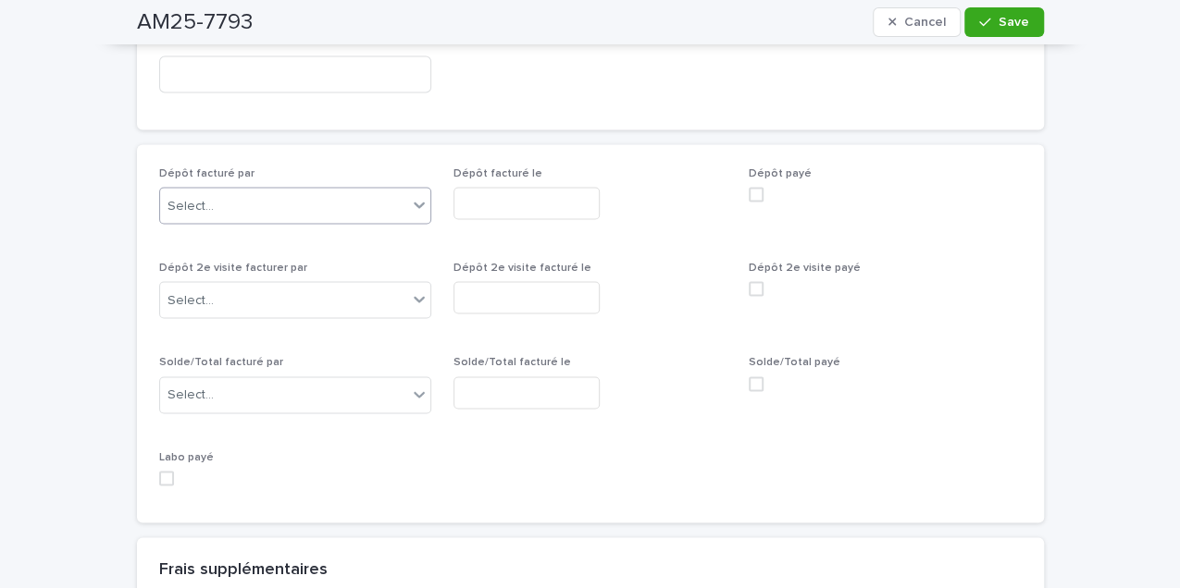
scroll to position [1685, 0]
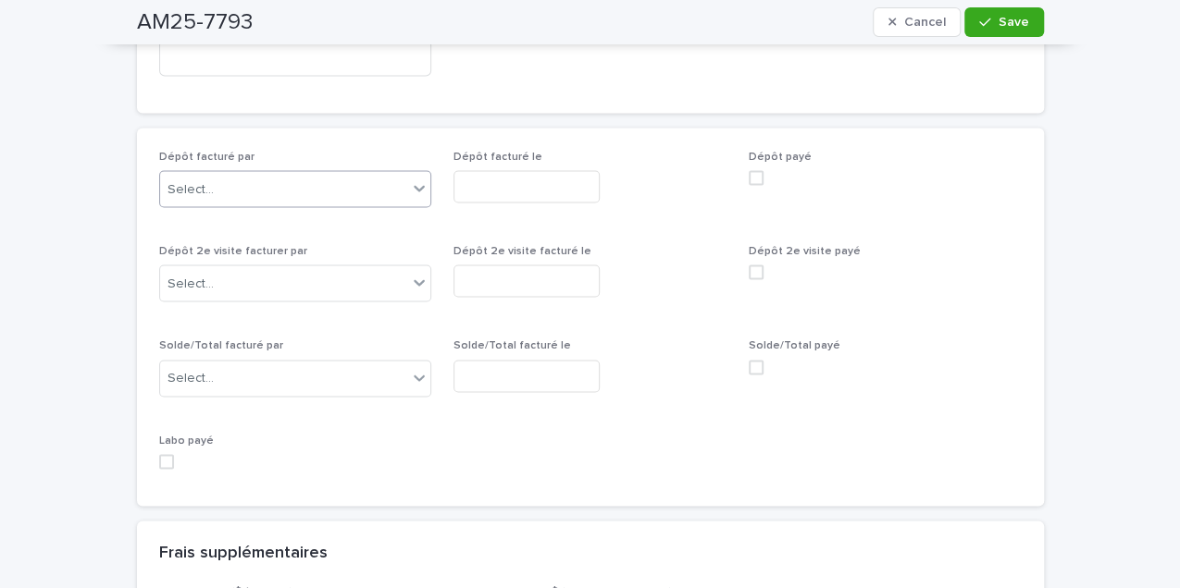
click at [217, 165] on div "Dépôt facturé par Select..." at bounding box center [295, 186] width 273 height 72
click at [277, 192] on div "Select..." at bounding box center [284, 189] width 248 height 31
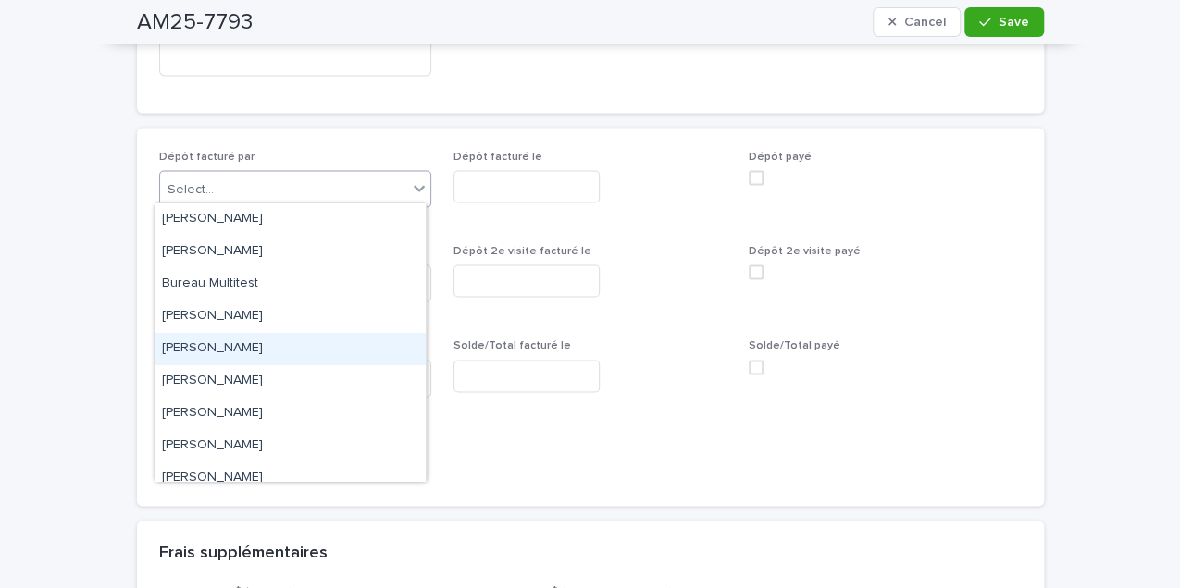
click at [240, 339] on div "[PERSON_NAME]" at bounding box center [290, 349] width 271 height 32
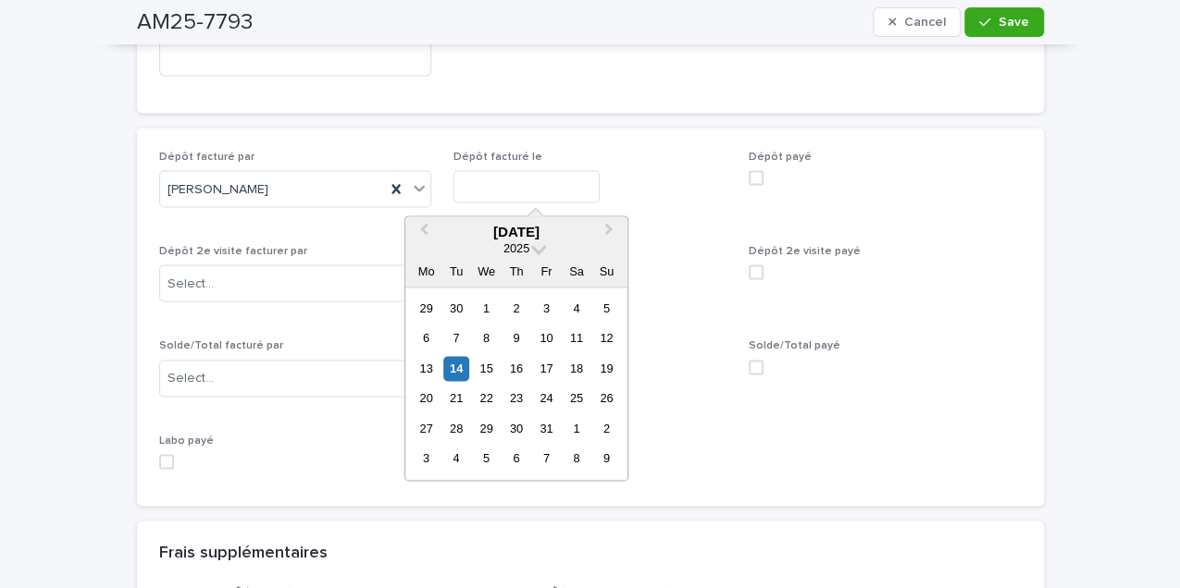
click at [483, 178] on input "text" at bounding box center [526, 186] width 146 height 32
click at [457, 366] on div "14" at bounding box center [455, 368] width 25 height 25
type input "**********"
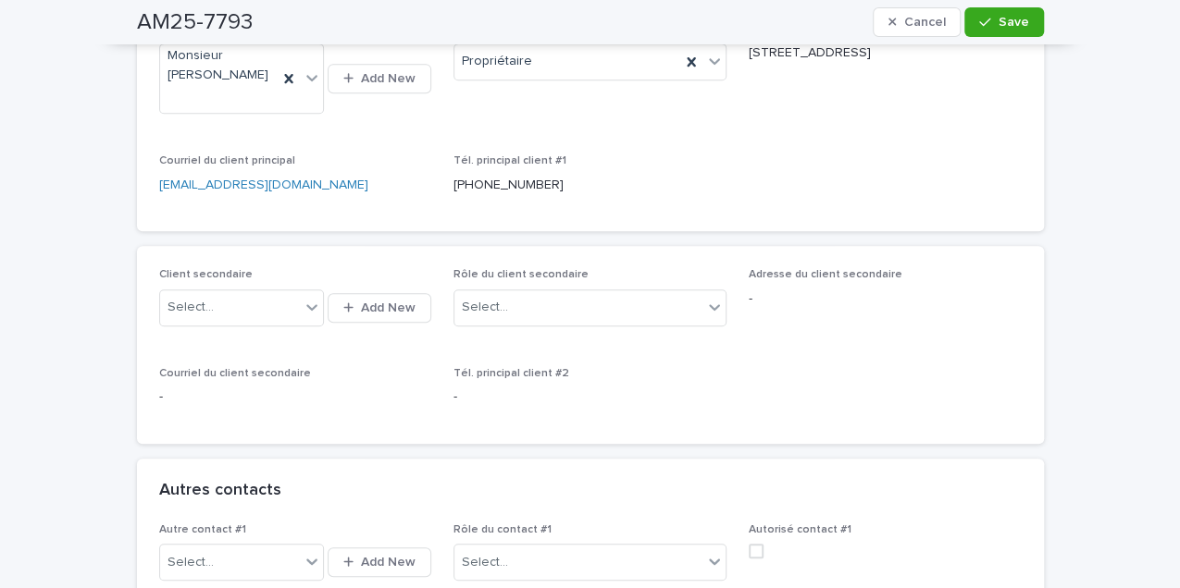
scroll to position [220, 0]
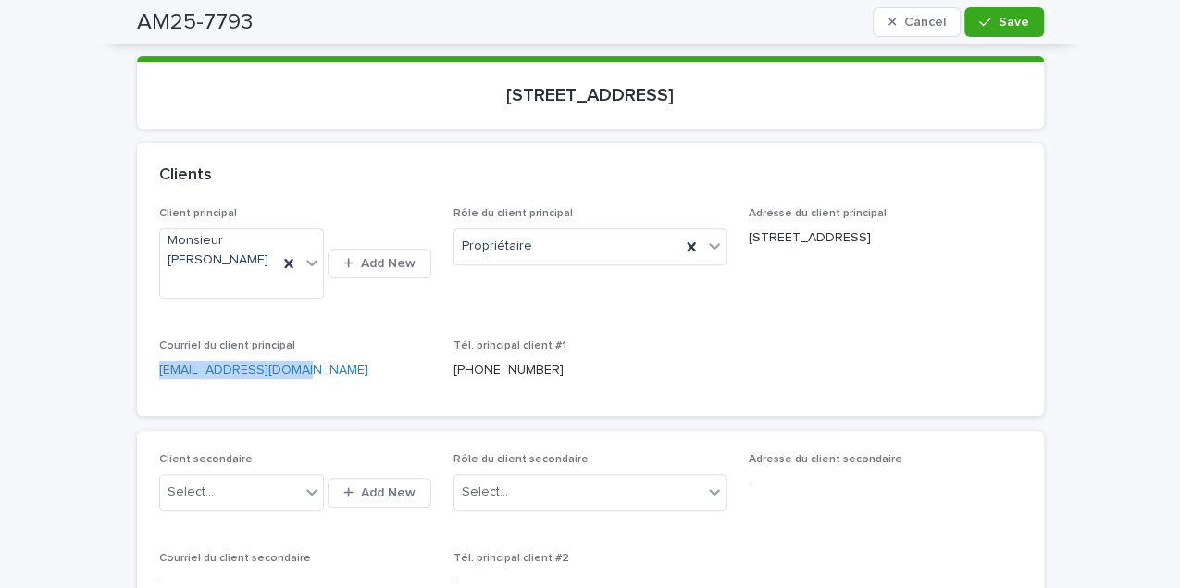
drag, startPoint x: 333, startPoint y: 365, endPoint x: 139, endPoint y: 366, distance: 194.3
click at [139, 366] on div "Client principal Monsieur [PERSON_NAME] Add New Rôle du client principal Propri…" at bounding box center [590, 311] width 907 height 209
drag, startPoint x: 139, startPoint y: 366, endPoint x: 173, endPoint y: 366, distance: 34.2
copy link "[EMAIL_ADDRESS][DOMAIN_NAME]"
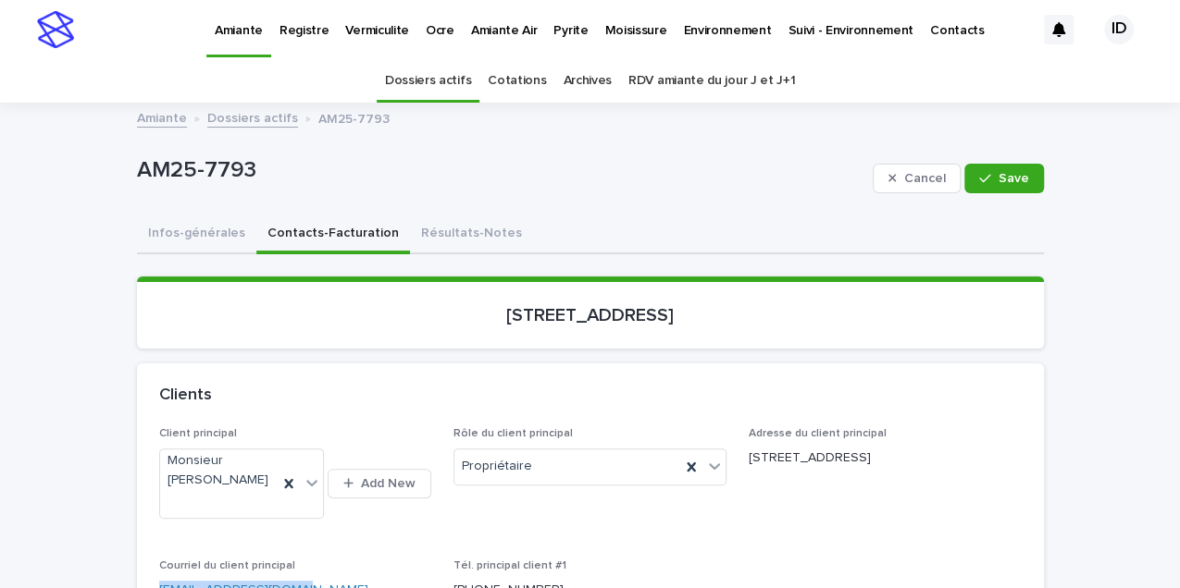
click at [553, 31] on p "Pyrite" at bounding box center [570, 19] width 34 height 39
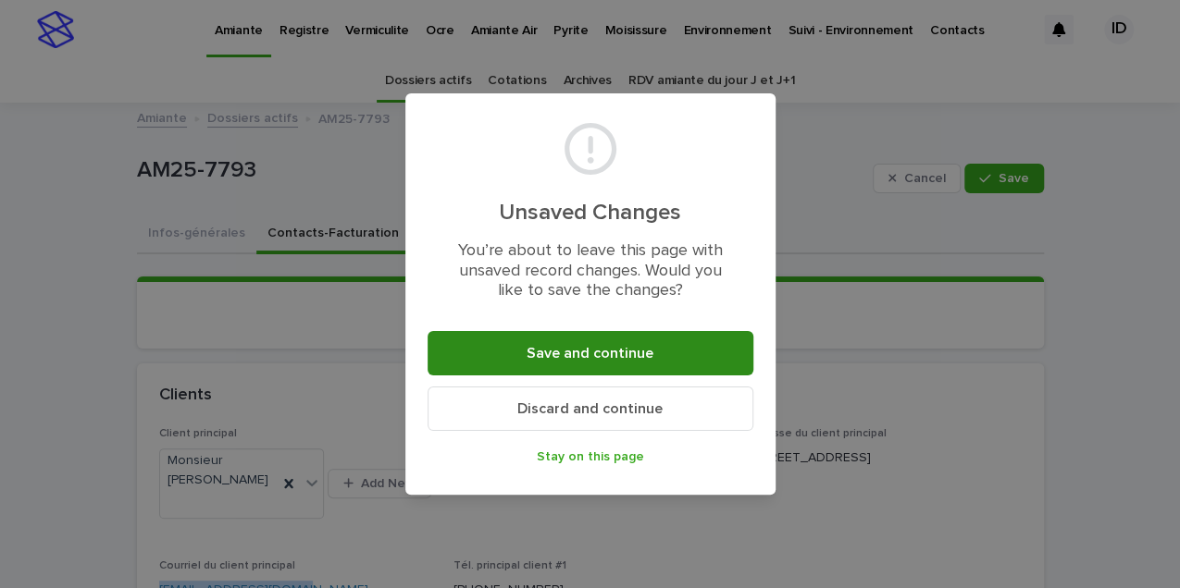
drag, startPoint x: 588, startPoint y: 359, endPoint x: 611, endPoint y: 342, distance: 27.8
click at [588, 359] on span "Save and continue" at bounding box center [589, 353] width 127 height 15
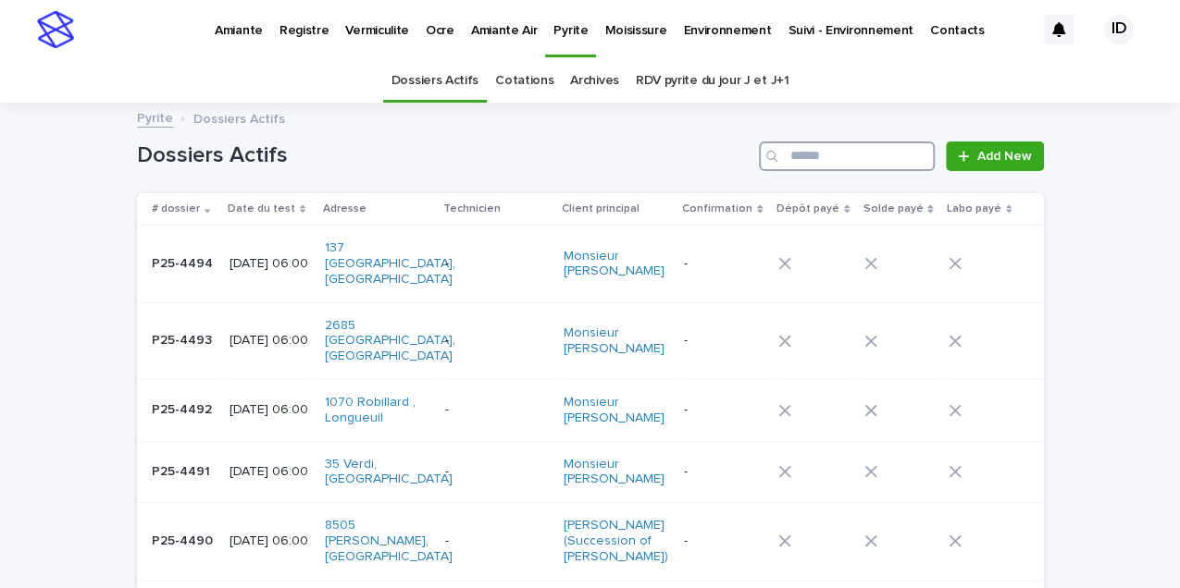
click at [803, 161] on input "Search" at bounding box center [847, 157] width 176 height 30
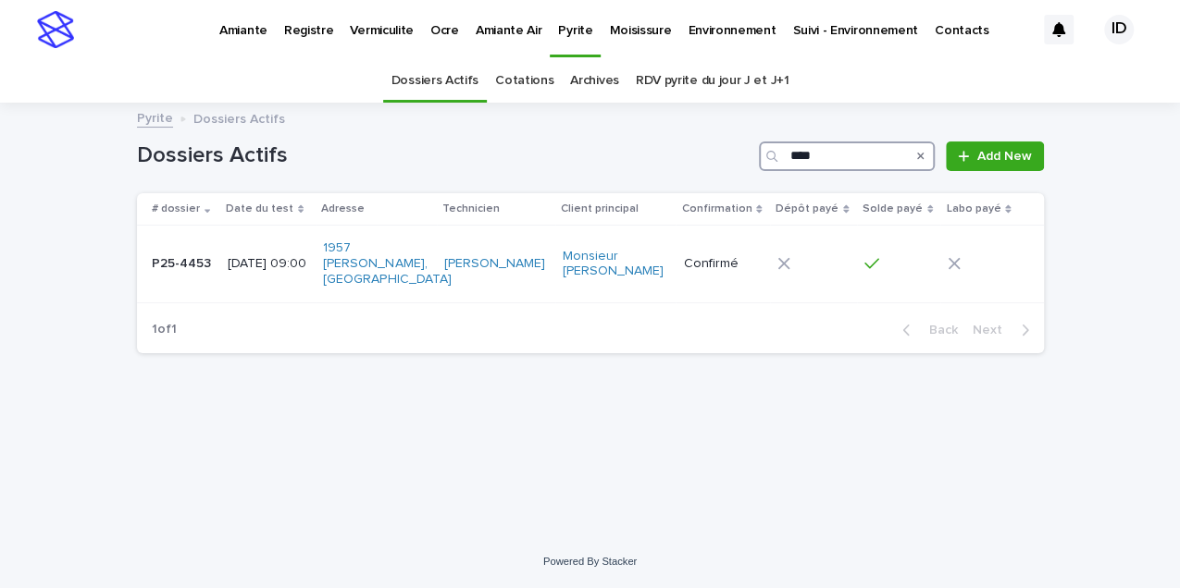
type input "****"
